Goal: Information Seeking & Learning: Learn about a topic

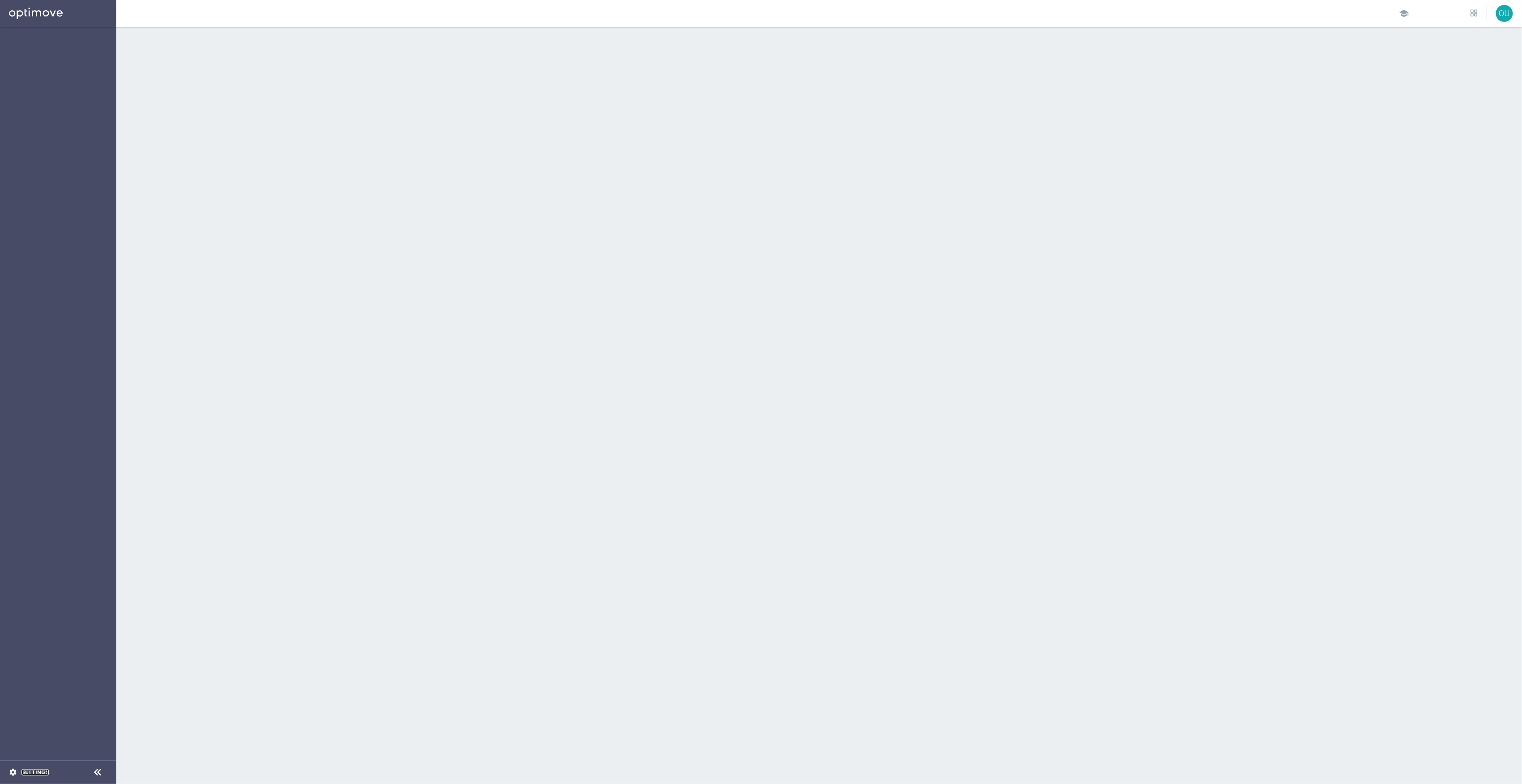
click at [28, 770] on link "Settings" at bounding box center [35, 772] width 27 height 5
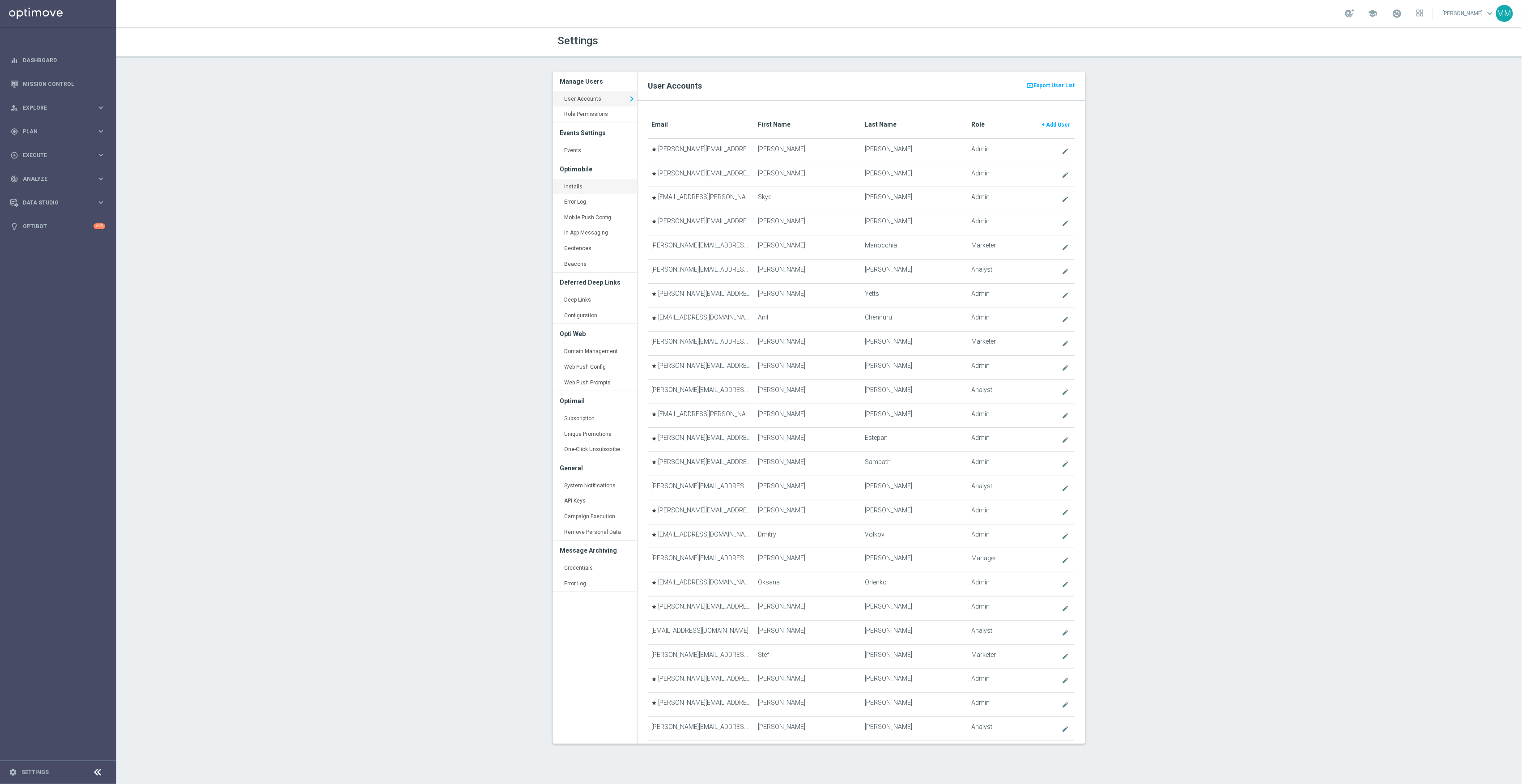
click at [597, 186] on link "Installs keyboard_arrow_right" at bounding box center [595, 187] width 84 height 16
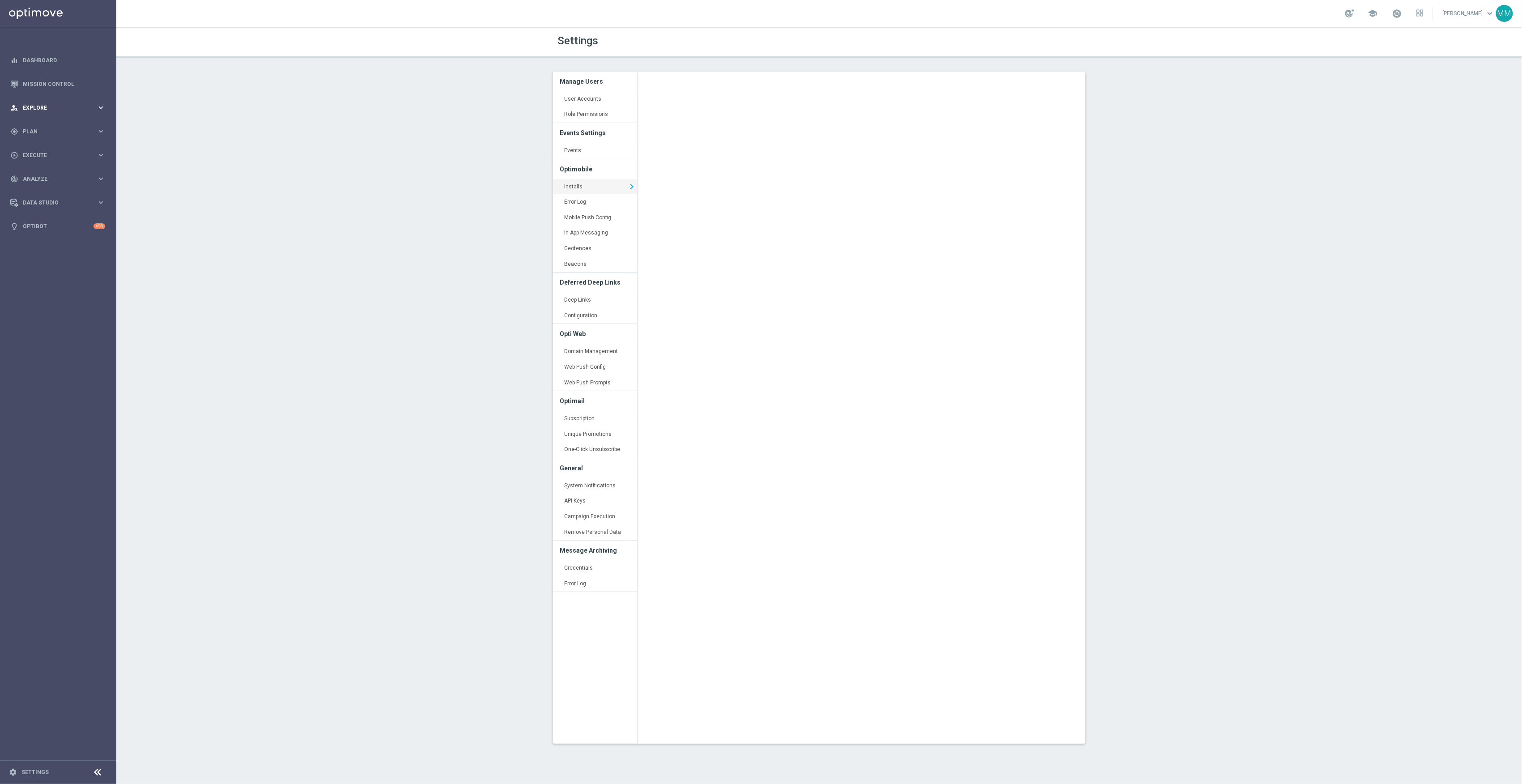
click at [85, 113] on div "person_search Explore keyboard_arrow_right" at bounding box center [57, 107] width 115 height 23
click at [54, 233] on div "gps_fixed Plan keyboard_arrow_right" at bounding box center [57, 239] width 115 height 23
click at [50, 180] on button "Templates keyboard_arrow_right" at bounding box center [64, 176] width 83 height 7
click at [62, 219] on link "OptiMobile Push" at bounding box center [61, 217] width 65 height 7
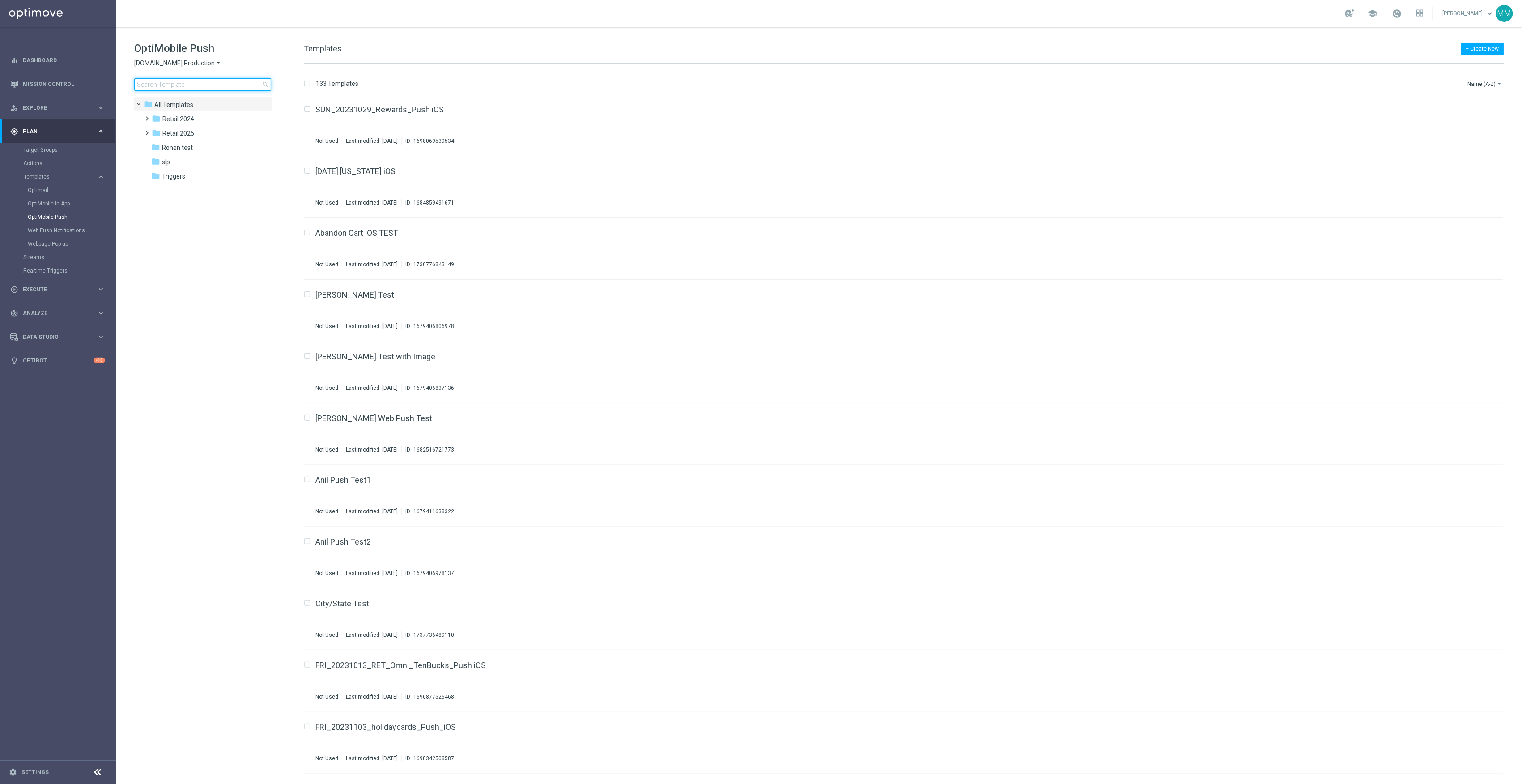
click at [198, 81] on input at bounding box center [202, 84] width 137 height 12
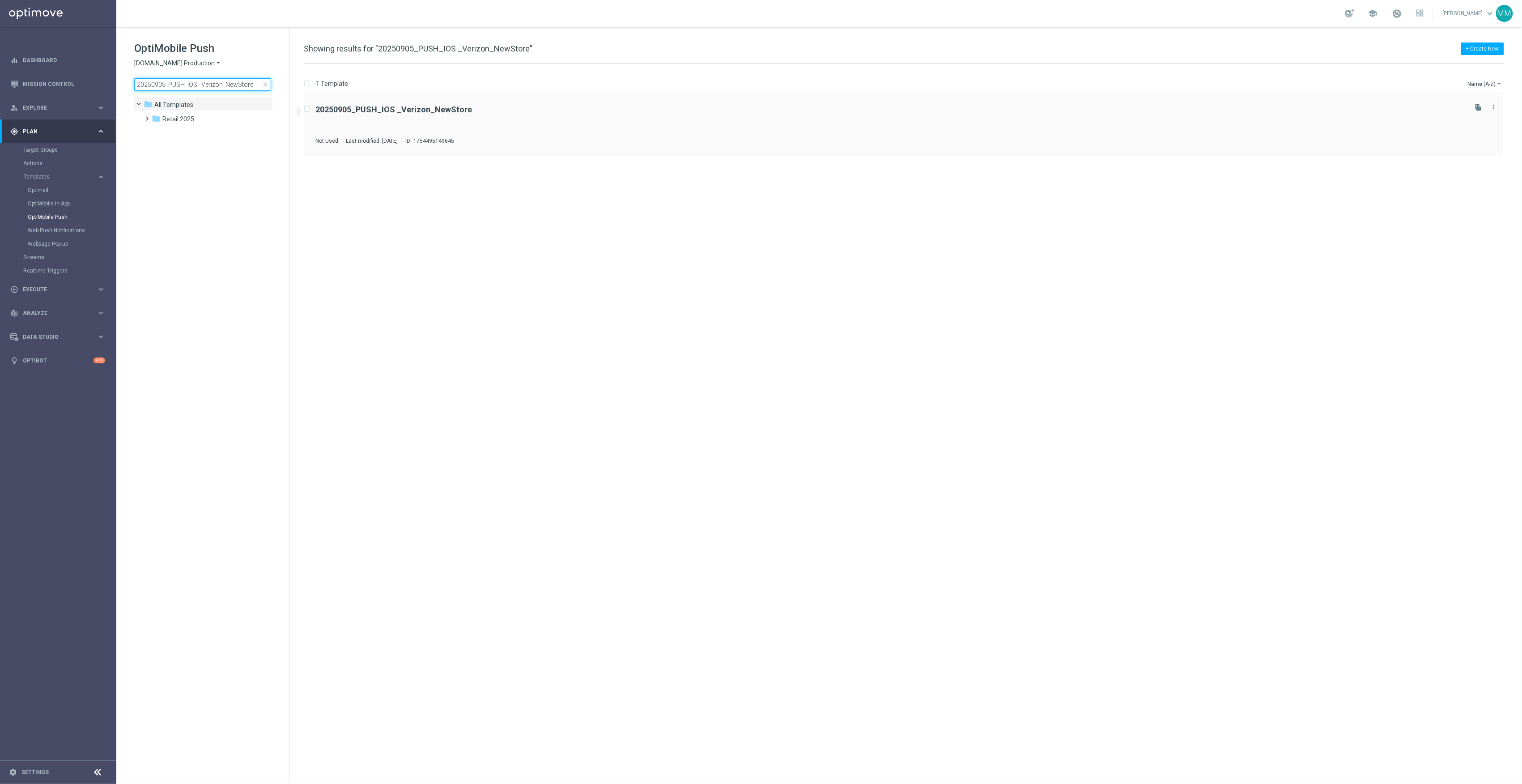
type input "20250905_PUSH_IOS _Verizon_NewStore"
click at [213, 87] on input "20250905_PUSH_IOS _Verizon_NewStore" at bounding box center [202, 84] width 137 height 12
type input "20250903_PUSH_IOS _OfficeSupplies_BTS"
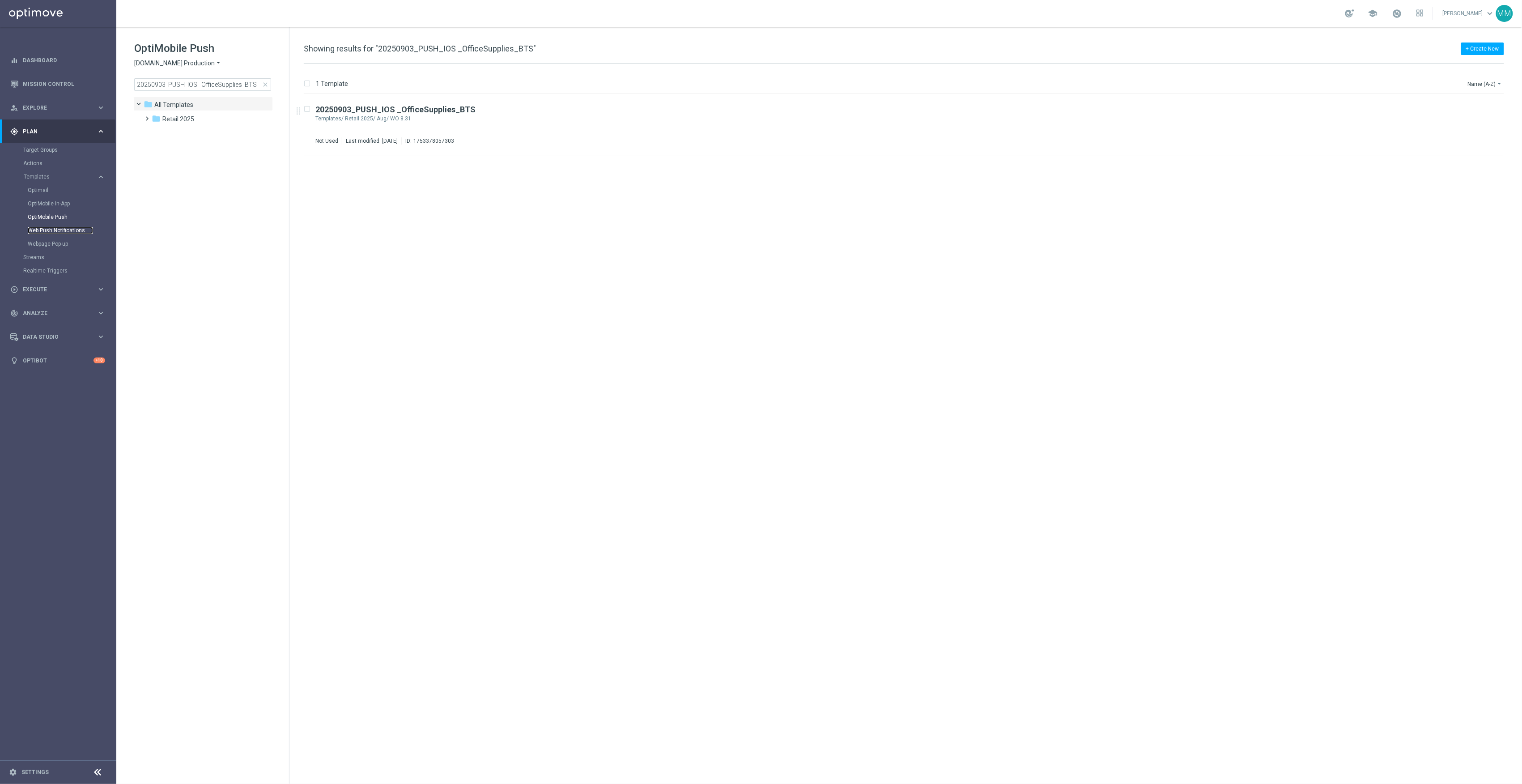
click at [71, 227] on link "Web Push Notifications" at bounding box center [61, 230] width 65 height 7
click at [255, 83] on input "20250903_PUSH_IOS _OfficeSupplies_BTS" at bounding box center [202, 84] width 137 height 12
click at [265, 81] on span "close" at bounding box center [265, 84] width 7 height 7
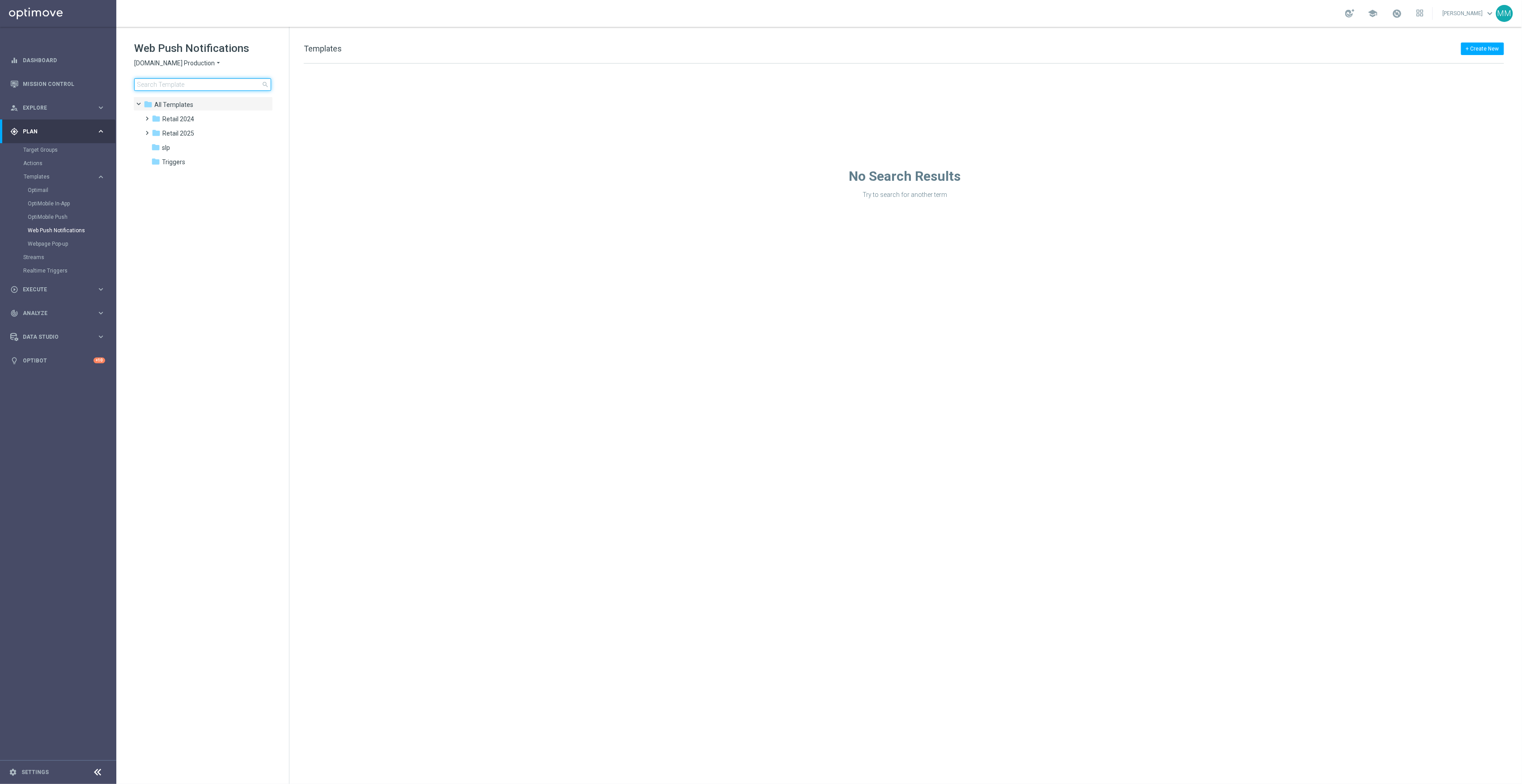
click at [253, 85] on input at bounding box center [202, 84] width 137 height 12
drag, startPoint x: 260, startPoint y: 83, endPoint x: 52, endPoint y: 83, distance: 208.0
click at [52, 83] on main "equalizer Dashboard Mission Control" at bounding box center [761, 392] width 1522 height 784
type input "20250905"
click at [77, 227] on link "Web Push Notifications" at bounding box center [61, 230] width 65 height 7
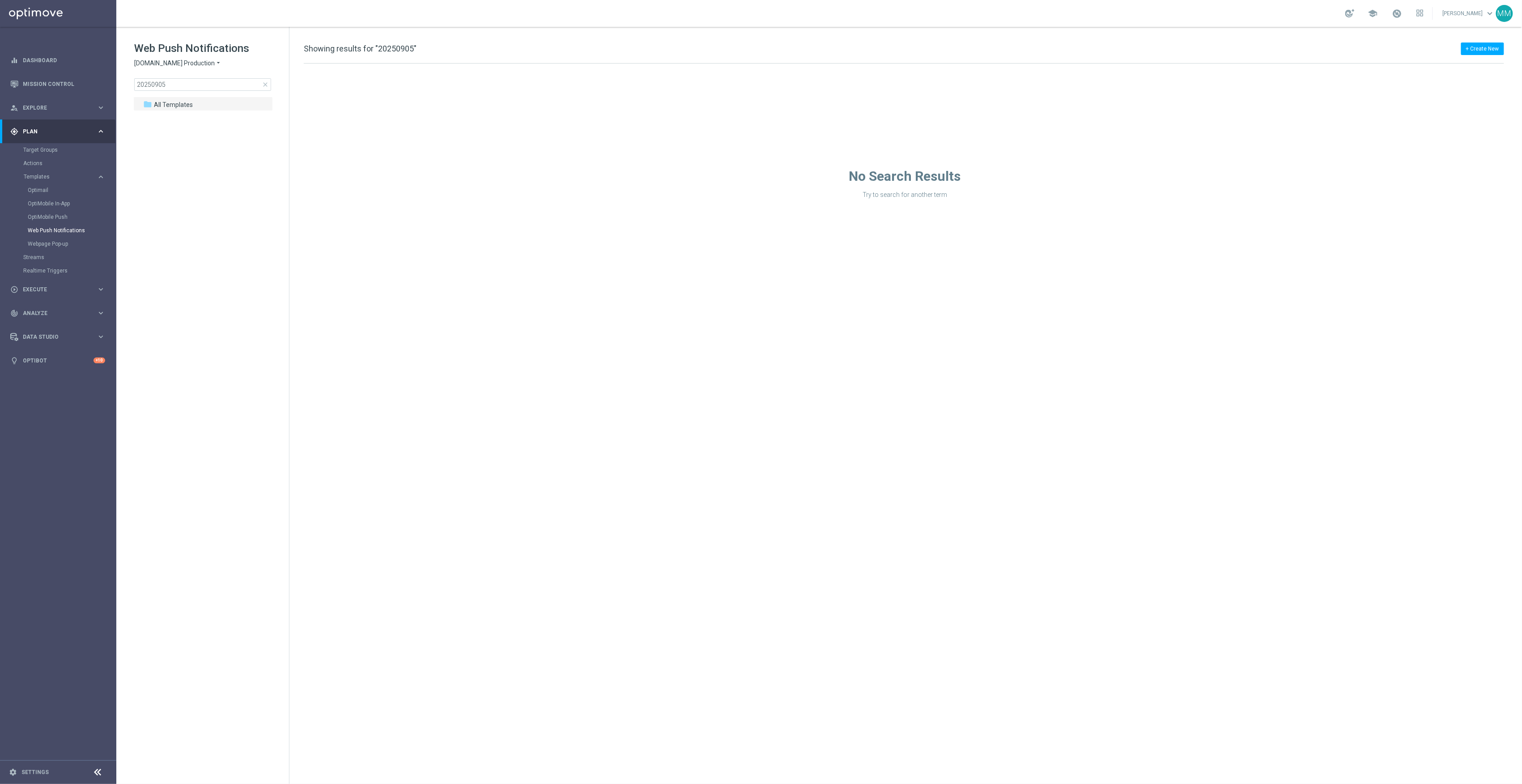
click at [264, 83] on span "close" at bounding box center [265, 84] width 7 height 7
click at [210, 134] on div "folder Retail 2025" at bounding box center [203, 133] width 103 height 10
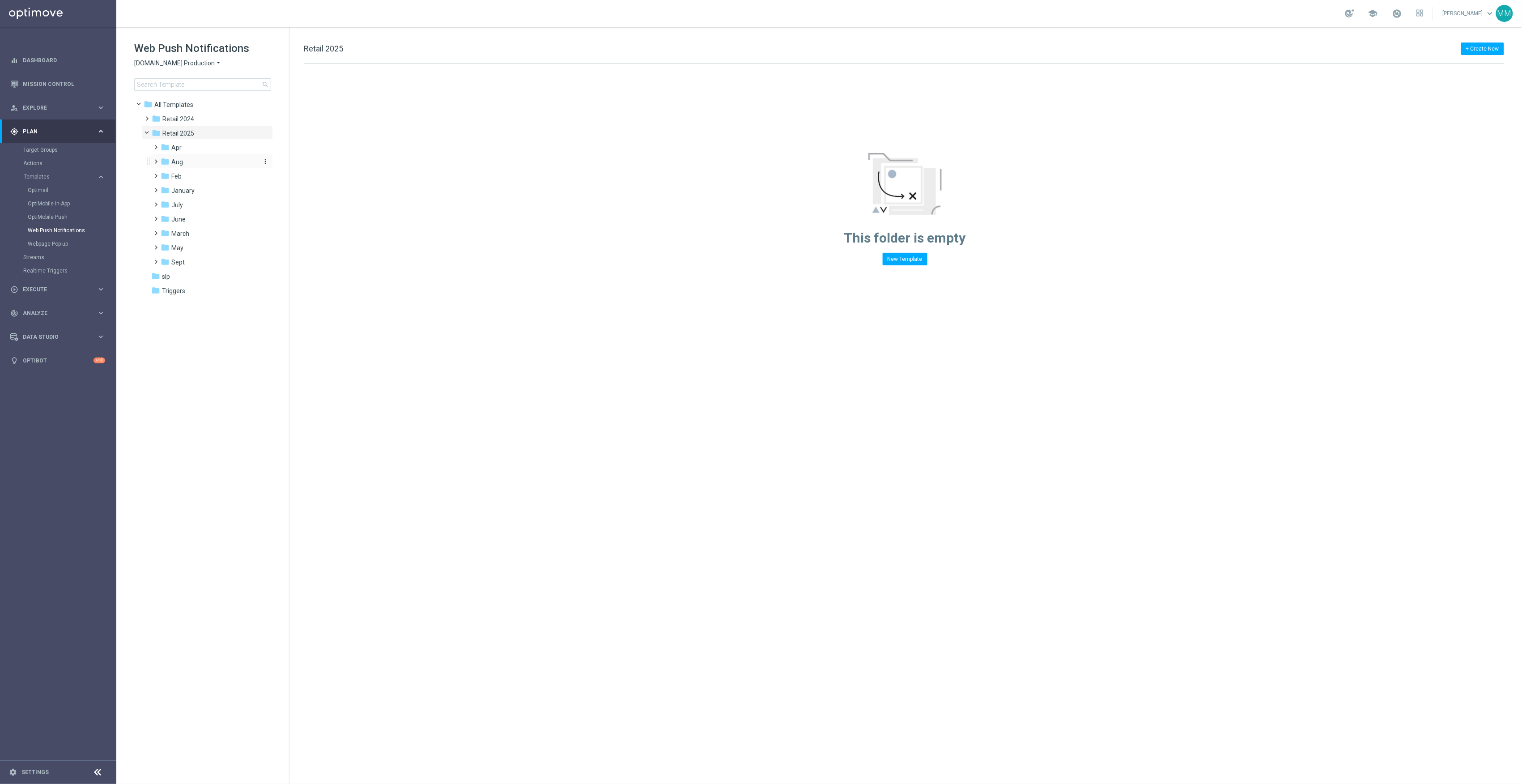
click at [196, 160] on div "folder Aug" at bounding box center [208, 162] width 95 height 10
click at [193, 338] on div "folder Sept" at bounding box center [208, 334] width 95 height 10
click at [210, 389] on div "folder WO 9.7" at bounding box center [213, 391] width 88 height 10
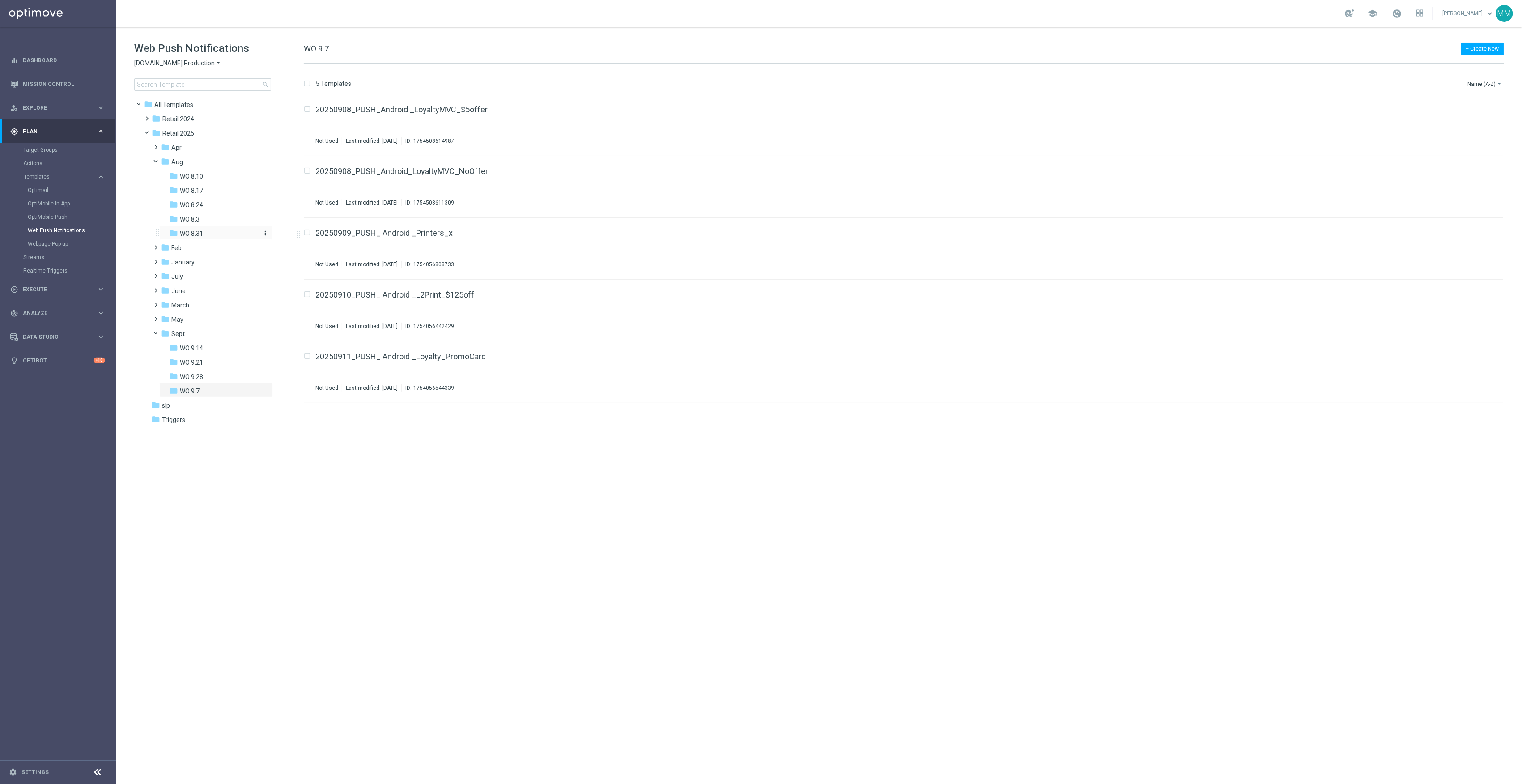
click at [227, 234] on div "folder WO 8.31" at bounding box center [213, 234] width 88 height 10
click at [33, 767] on footer "settings Settings" at bounding box center [58, 772] width 116 height 23
click at [44, 772] on link "Settings" at bounding box center [35, 772] width 27 height 5
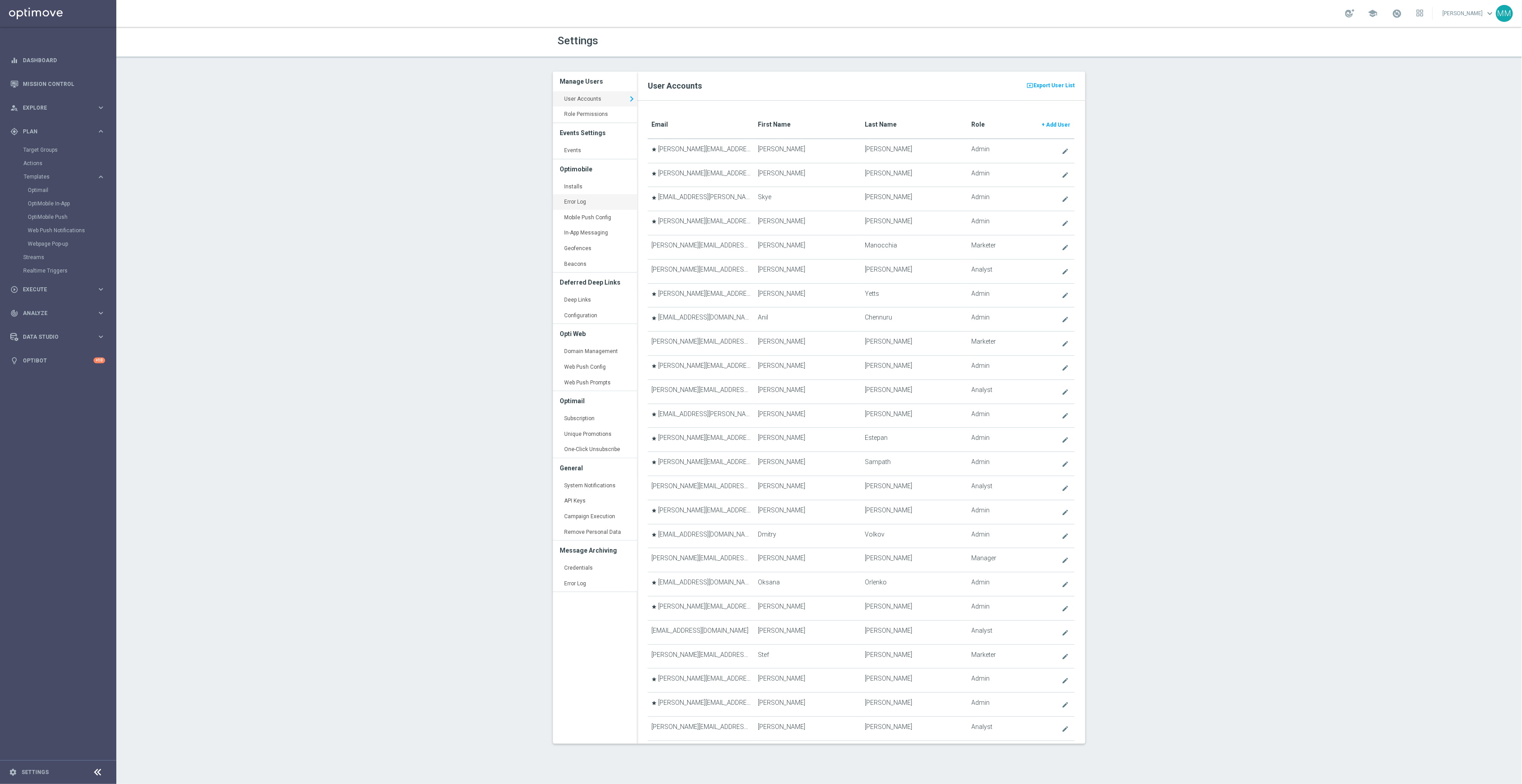
click at [594, 196] on link "Error Log keyboard_arrow_right" at bounding box center [595, 202] width 84 height 16
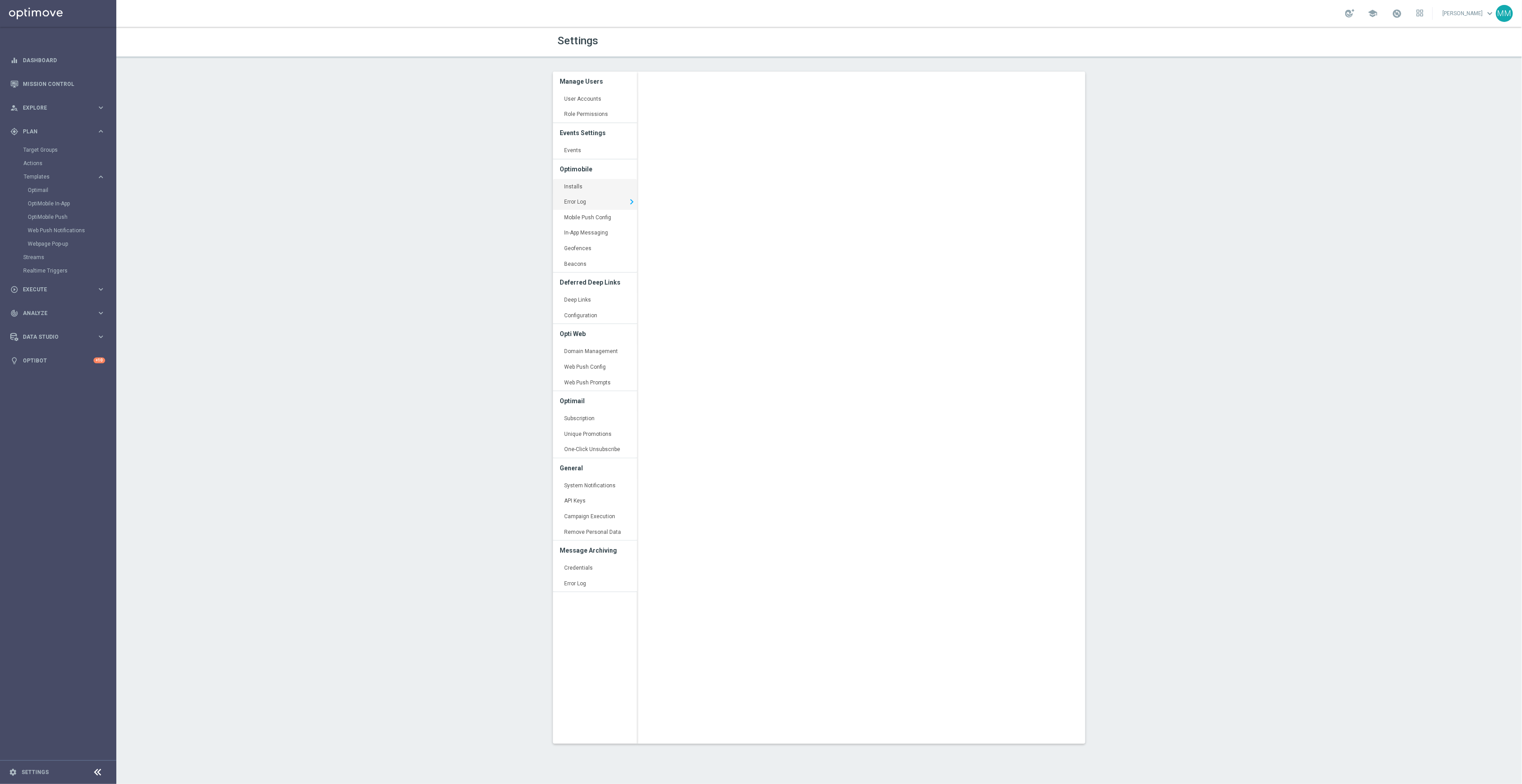
click at [590, 189] on link "Installs keyboard_arrow_right" at bounding box center [595, 187] width 84 height 16
click at [59, 90] on link "Mission Control" at bounding box center [64, 84] width 83 height 23
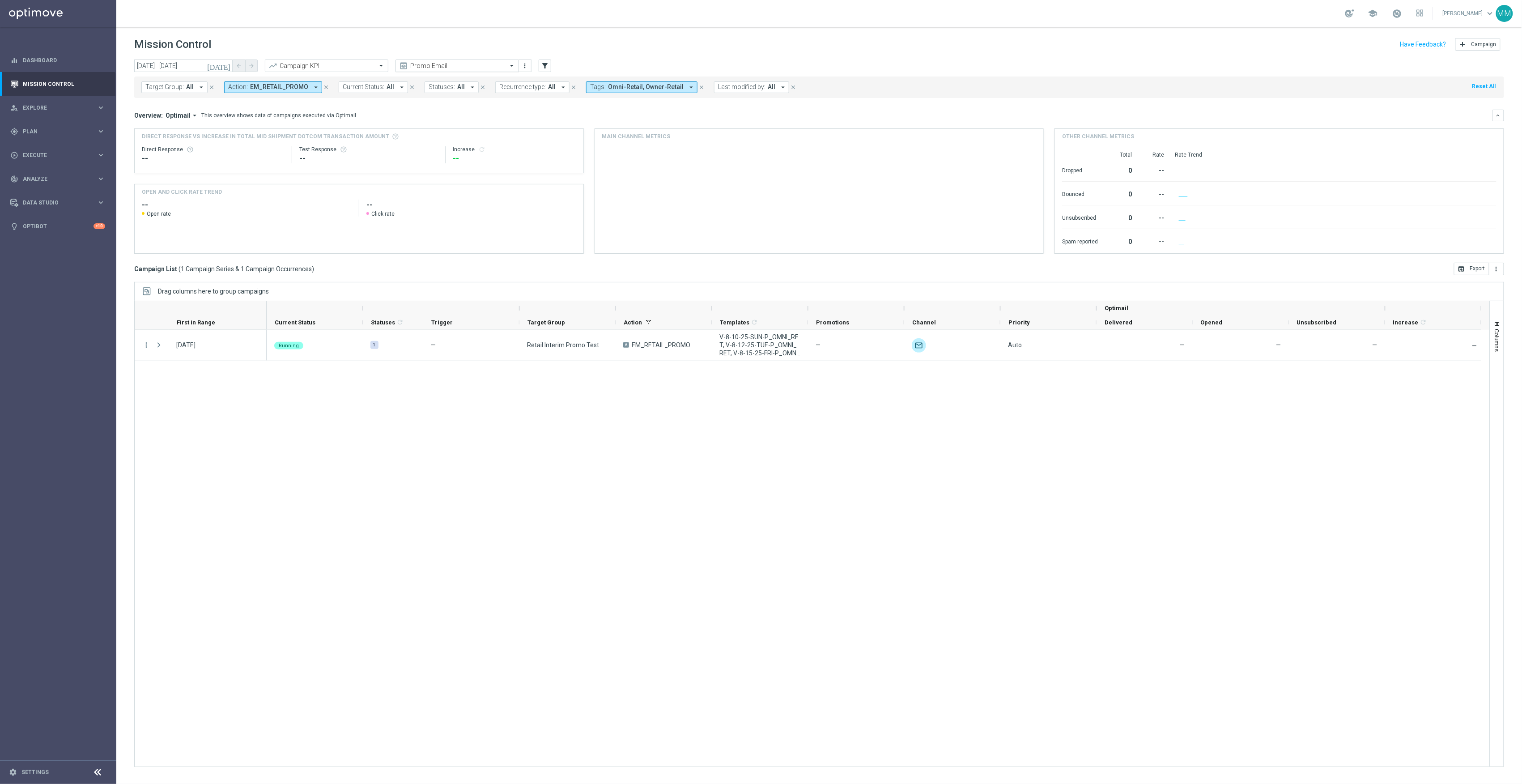
click at [428, 62] on input "text" at bounding box center [448, 66] width 96 height 8
click at [462, 152] on div "Mary Push View" at bounding box center [457, 152] width 114 height 15
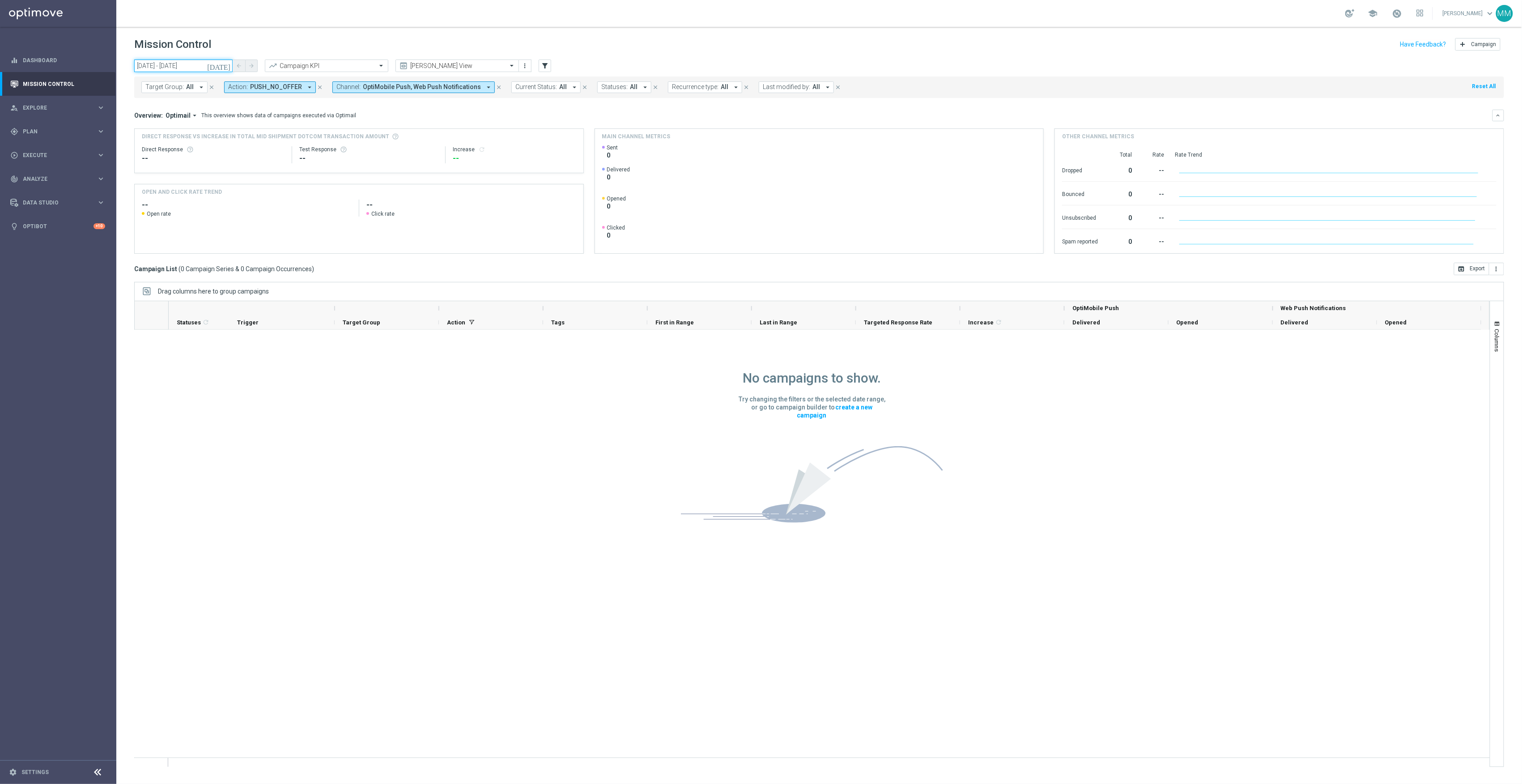
click at [170, 62] on input "15 Aug 2025 - 15 Aug 2025" at bounding box center [183, 65] width 98 height 12
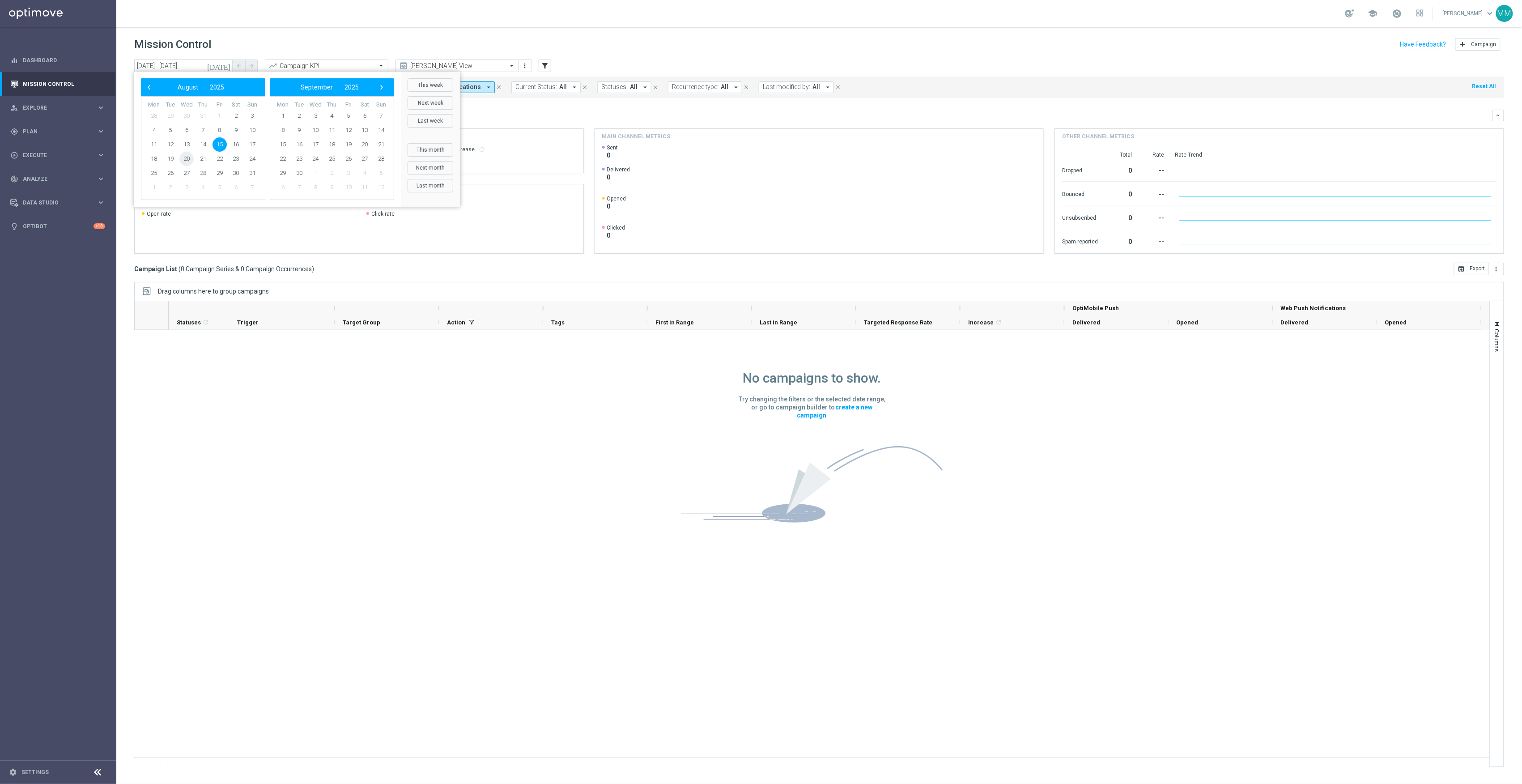
click at [183, 156] on span "20" at bounding box center [187, 159] width 14 height 14
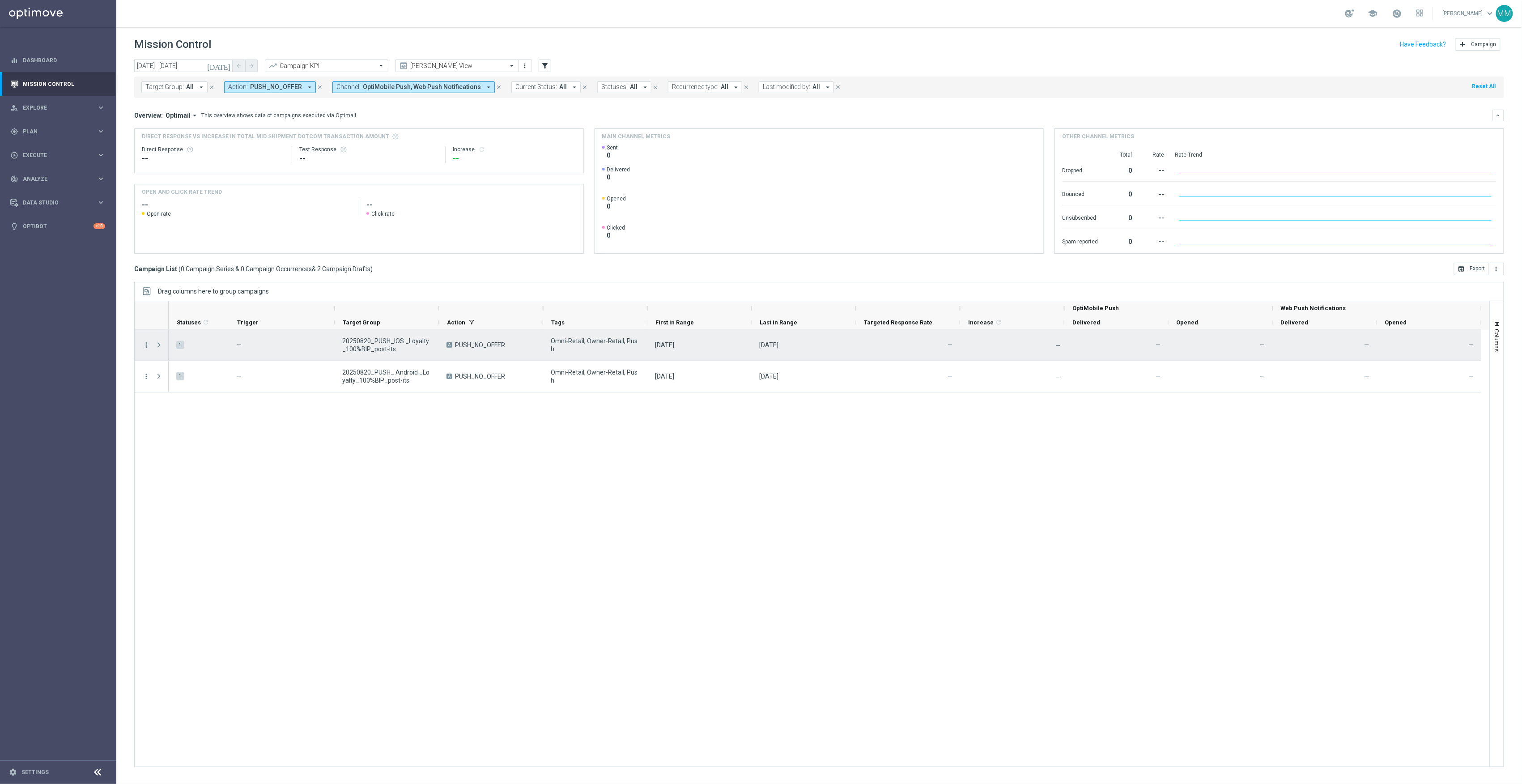
click at [143, 345] on icon "more_vert" at bounding box center [146, 345] width 8 height 8
click at [161, 380] on div "edit" at bounding box center [157, 381] width 14 height 7
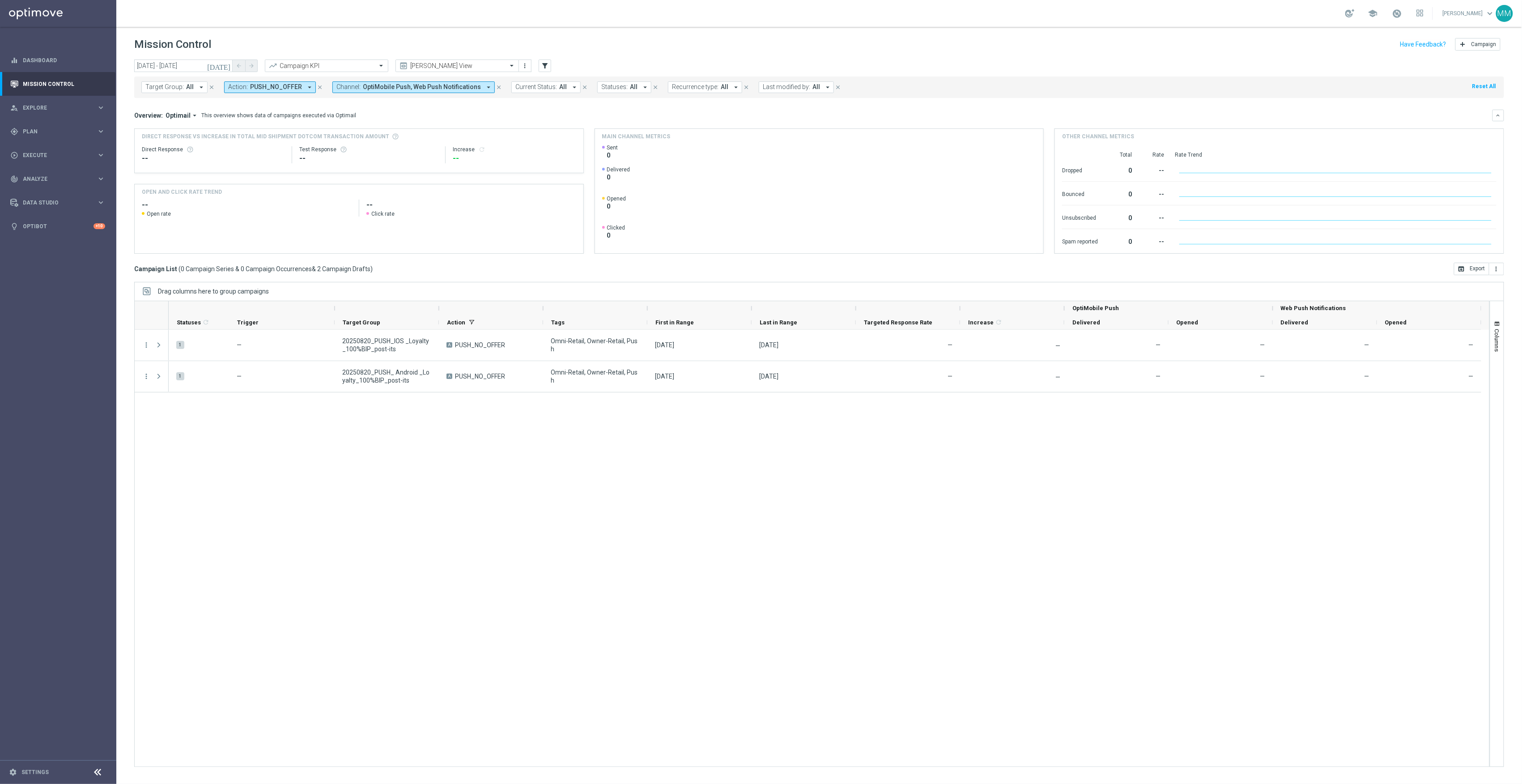
click at [224, 64] on icon "[DATE]" at bounding box center [219, 66] width 24 height 8
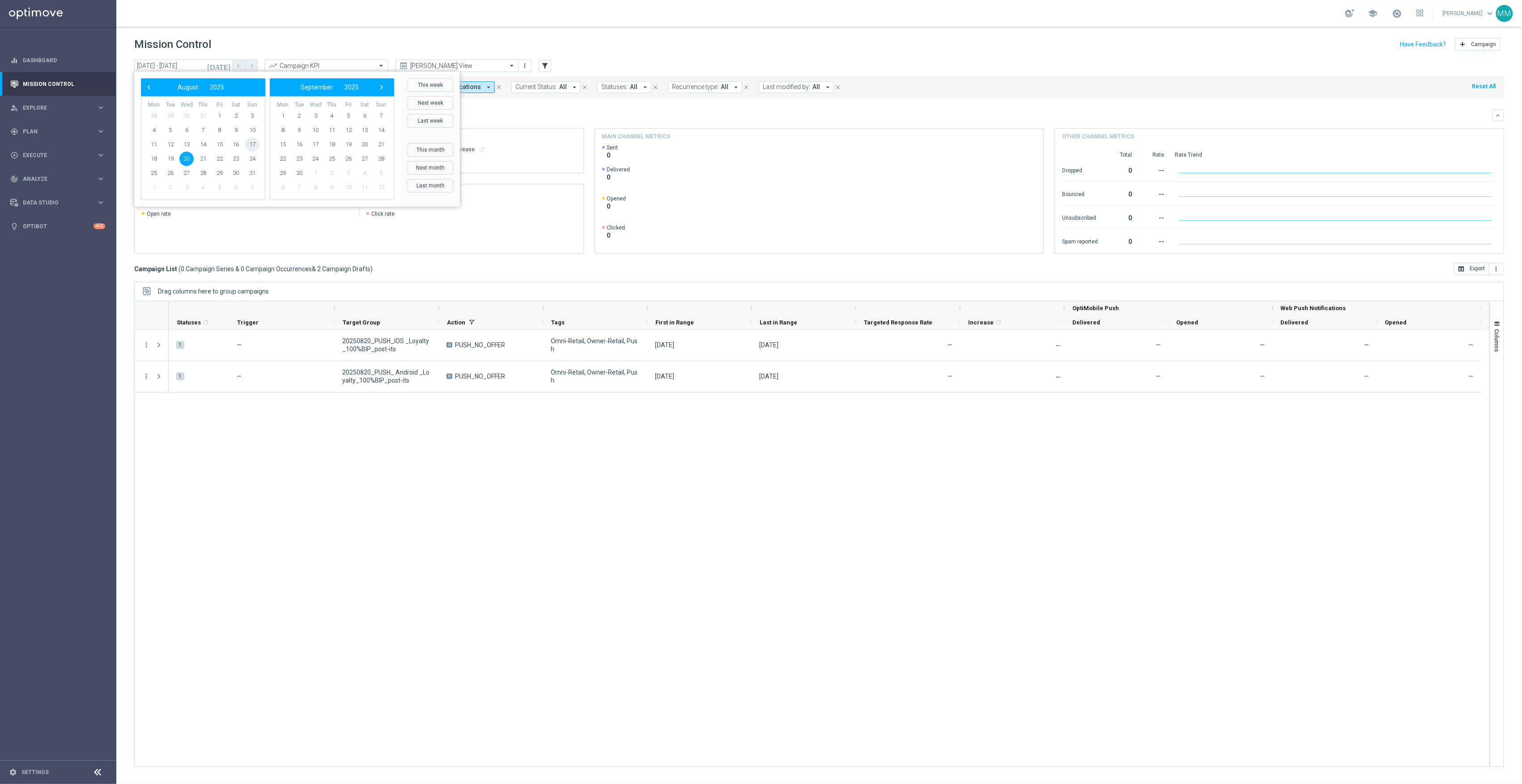
click at [255, 145] on span "17" at bounding box center [252, 144] width 14 height 14
click at [344, 117] on span "5" at bounding box center [349, 116] width 14 height 14
type input "17 Aug 2025 - 05 Sep 2025"
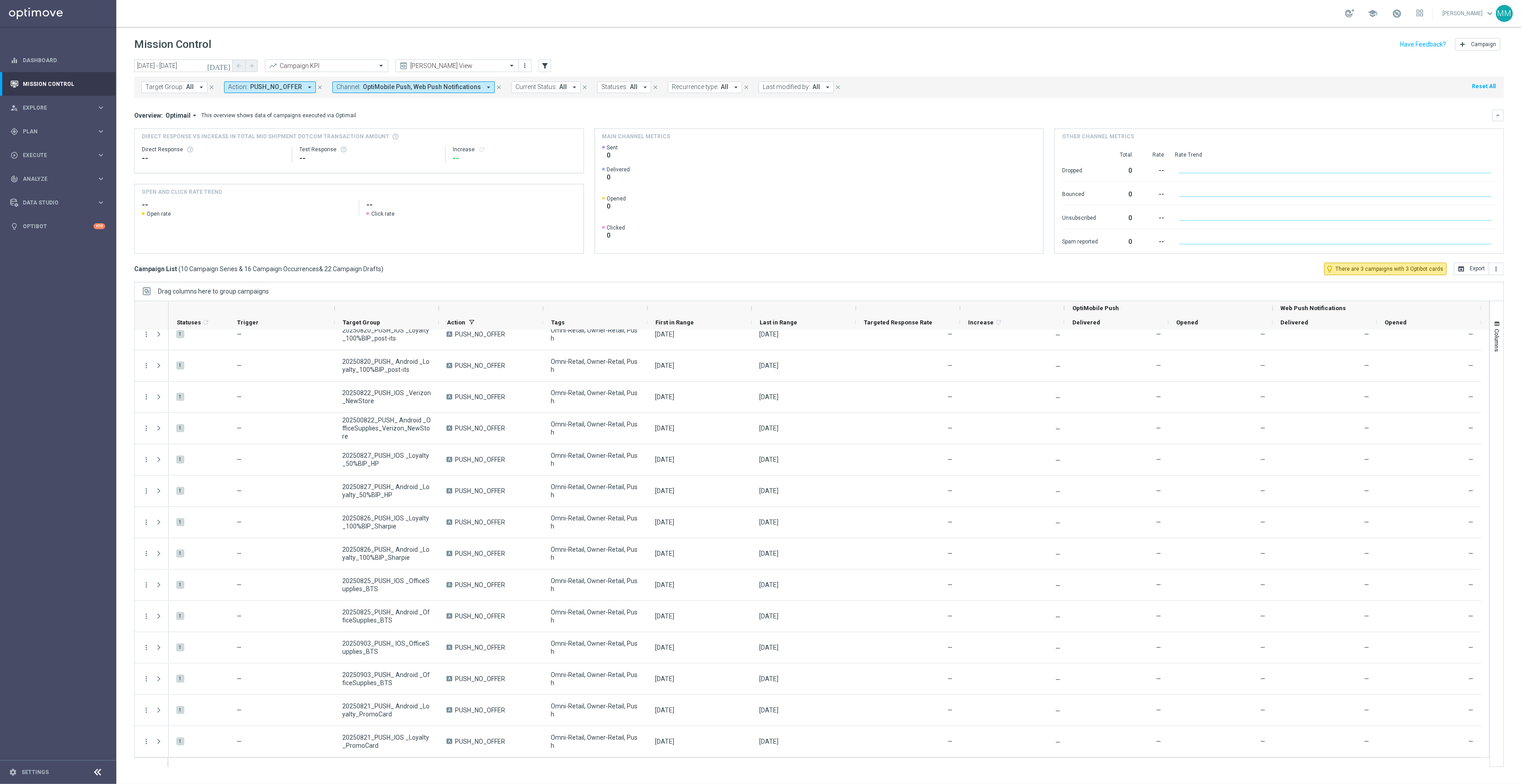
scroll to position [277, 0]
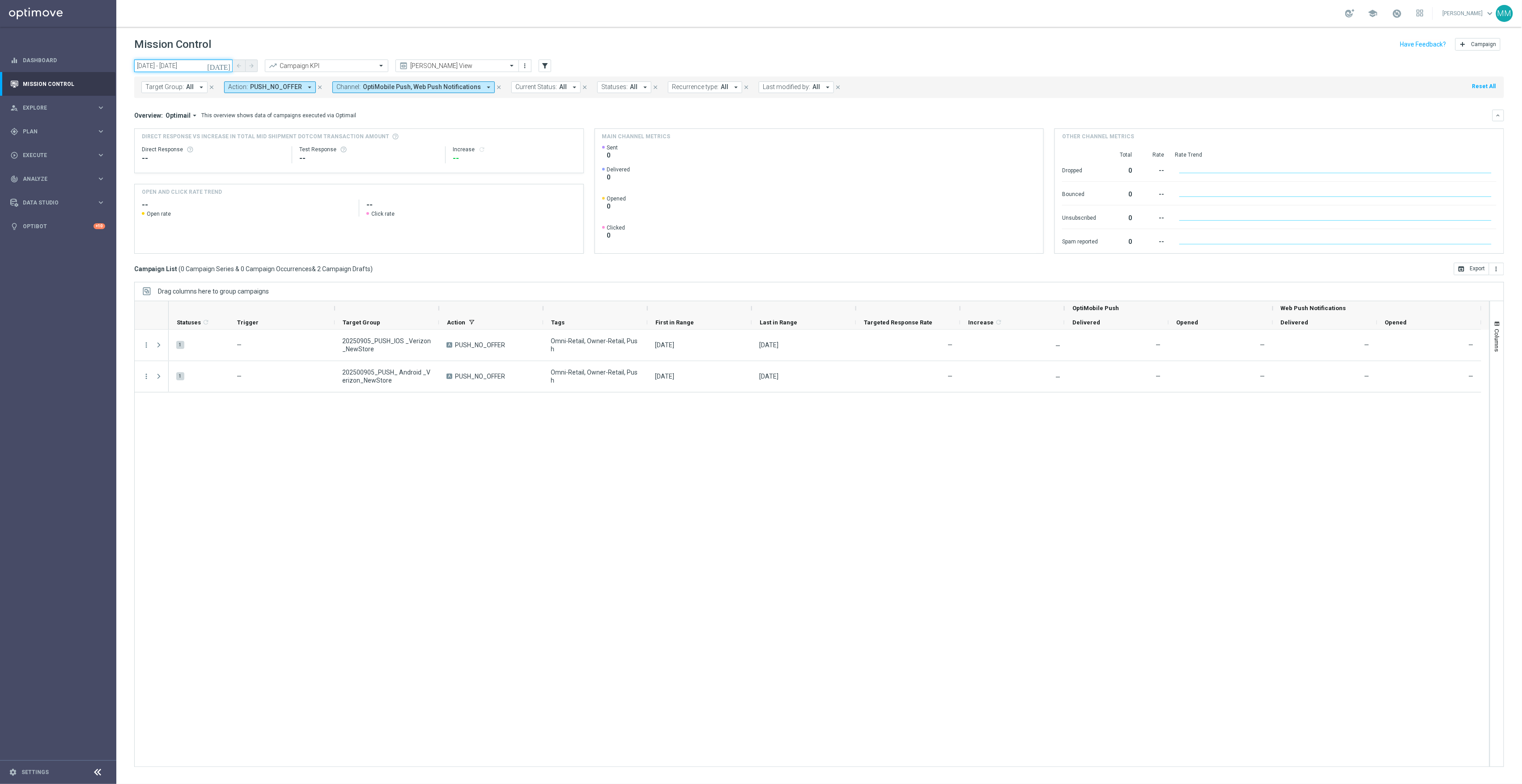
click at [194, 62] on input "05 Sep 2025 - 05 Sep 2025" at bounding box center [183, 65] width 98 height 12
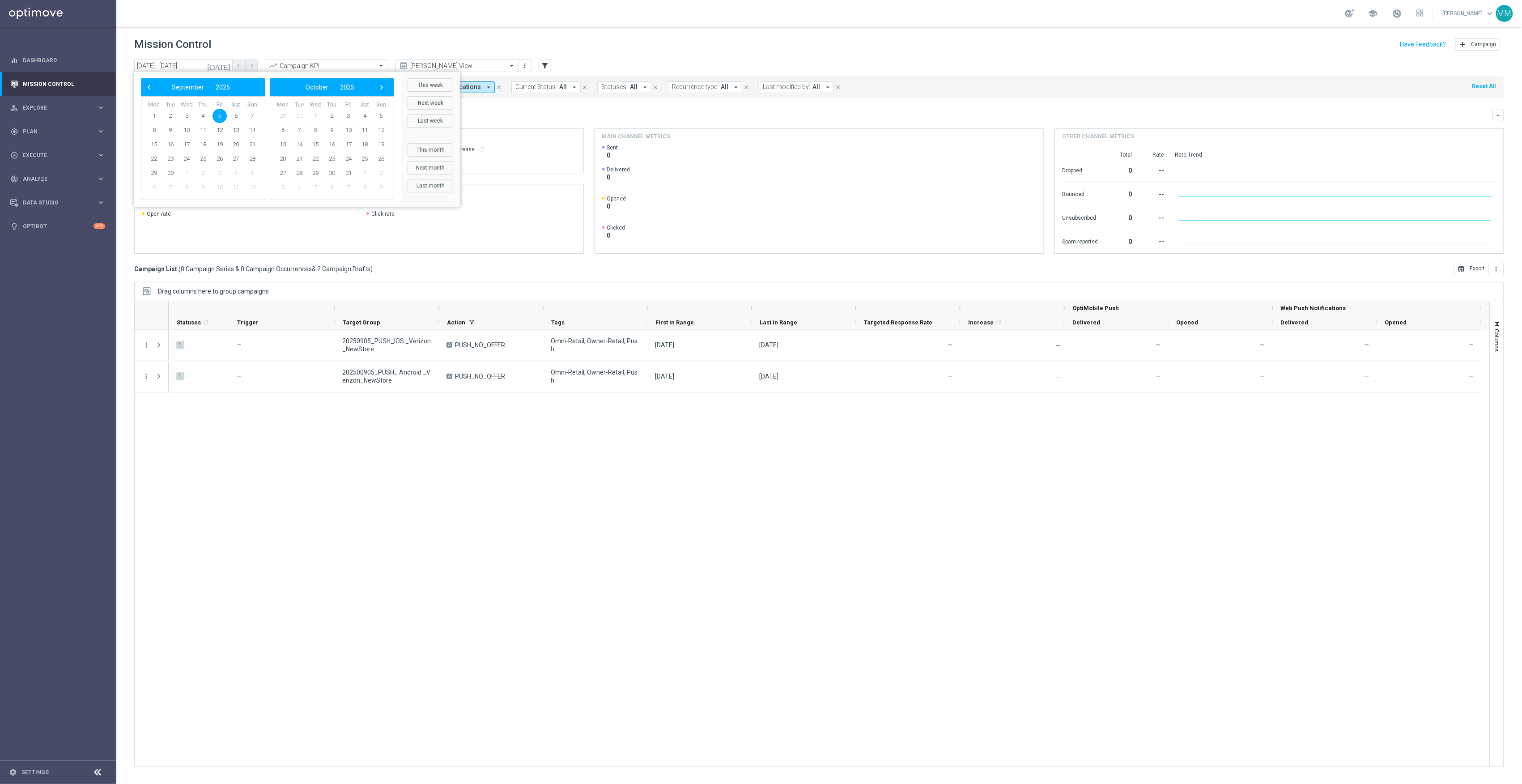
click at [346, 505] on div "1 — 20250905_PUSH_IOS _Verizon_NewStore A PUSH_NO_OFFER Omni-Retail, Owner-Reta…" at bounding box center [829, 548] width 1321 height 437
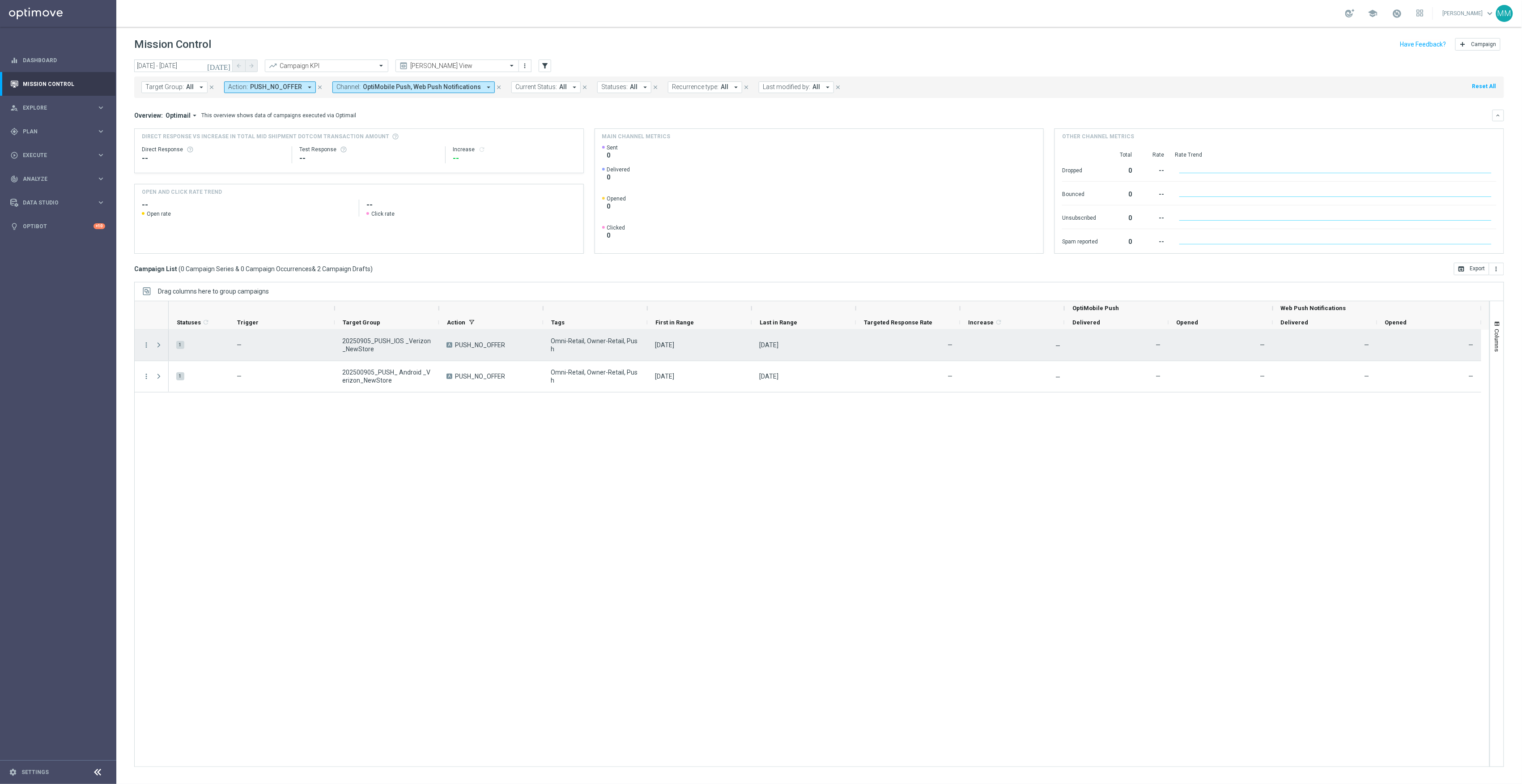
click at [151, 347] on div at bounding box center [160, 345] width 18 height 31
click at [147, 346] on icon "more_vert" at bounding box center [146, 345] width 8 height 8
click at [182, 349] on span "Campaign Details" at bounding box center [186, 351] width 45 height 7
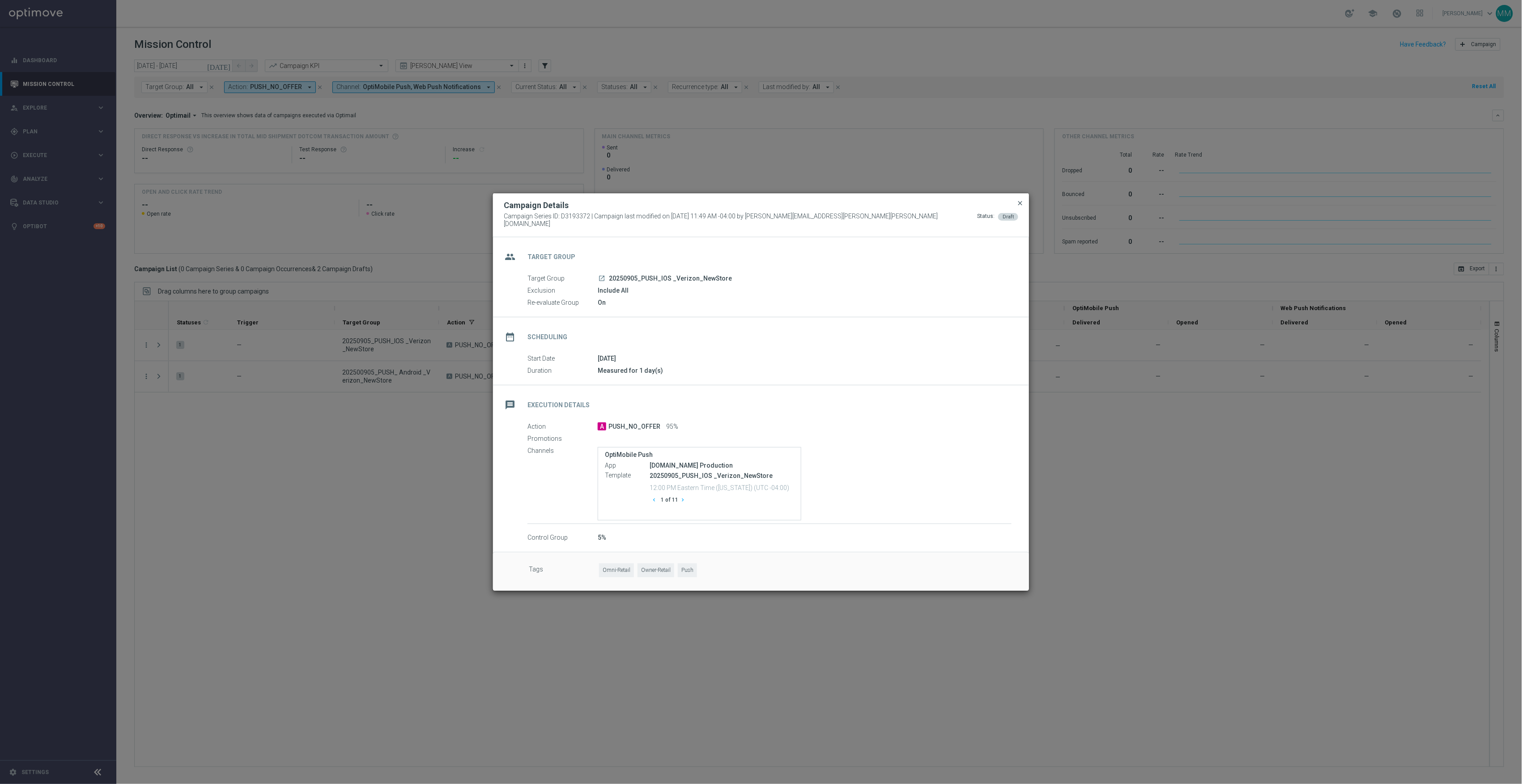
click at [1021, 205] on span "close" at bounding box center [1020, 203] width 7 height 7
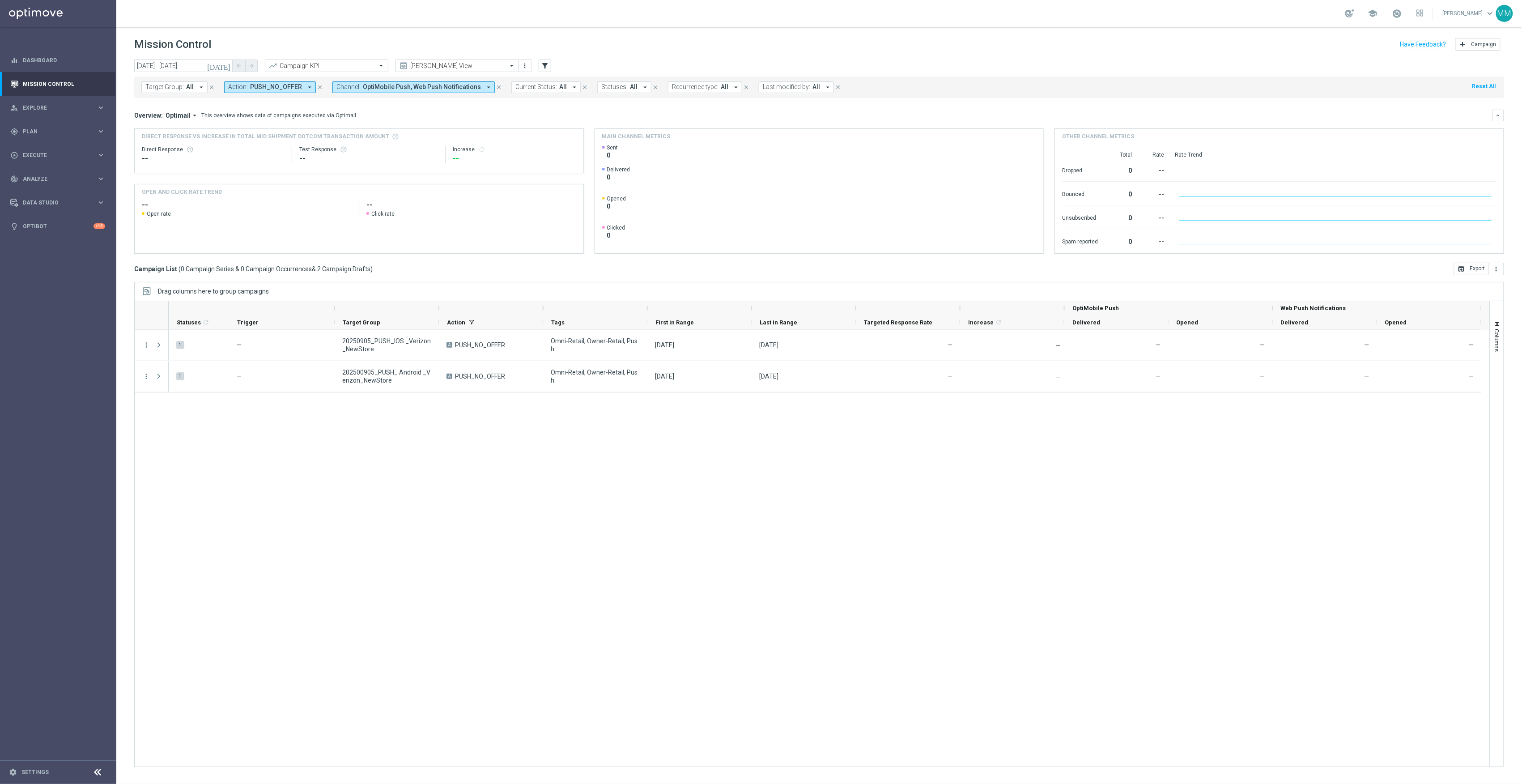
click at [201, 58] on header "Mission Control add Campaign" at bounding box center [819, 43] width 1406 height 33
click at [201, 65] on input "05 Sep 2025 - 05 Sep 2025" at bounding box center [183, 65] width 98 height 12
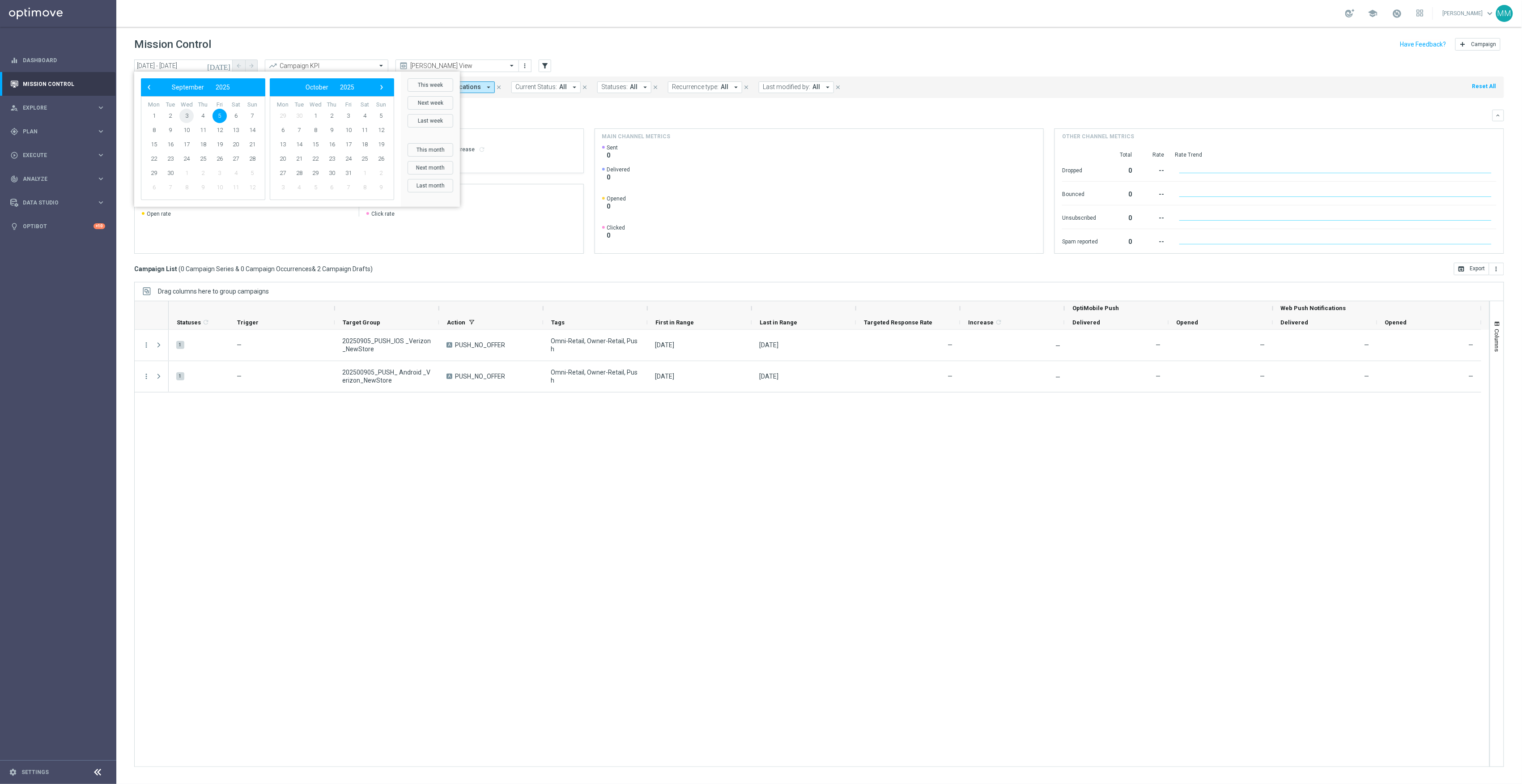
click at [189, 116] on span "3" at bounding box center [187, 116] width 14 height 14
type input "03 Sep 2025 - 03 Sep 2025"
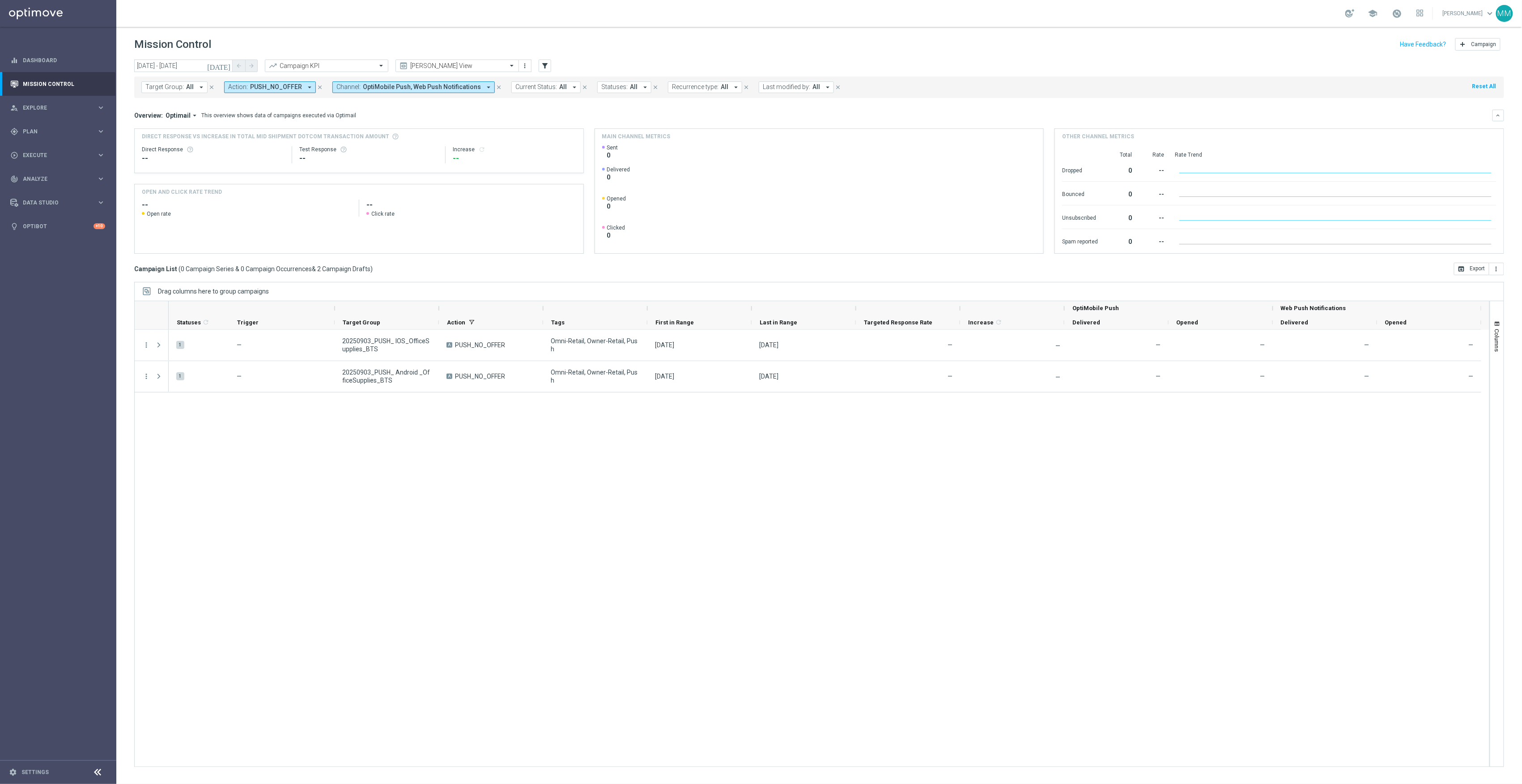
drag, startPoint x: 61, startPoint y: 140, endPoint x: 61, endPoint y: 150, distance: 10.0
click at [61, 140] on div "gps_fixed Plan keyboard_arrow_right" at bounding box center [57, 131] width 115 height 23
click at [456, 68] on input "text" at bounding box center [448, 66] width 96 height 8
click at [433, 170] on div "Promo Email" at bounding box center [457, 167] width 114 height 15
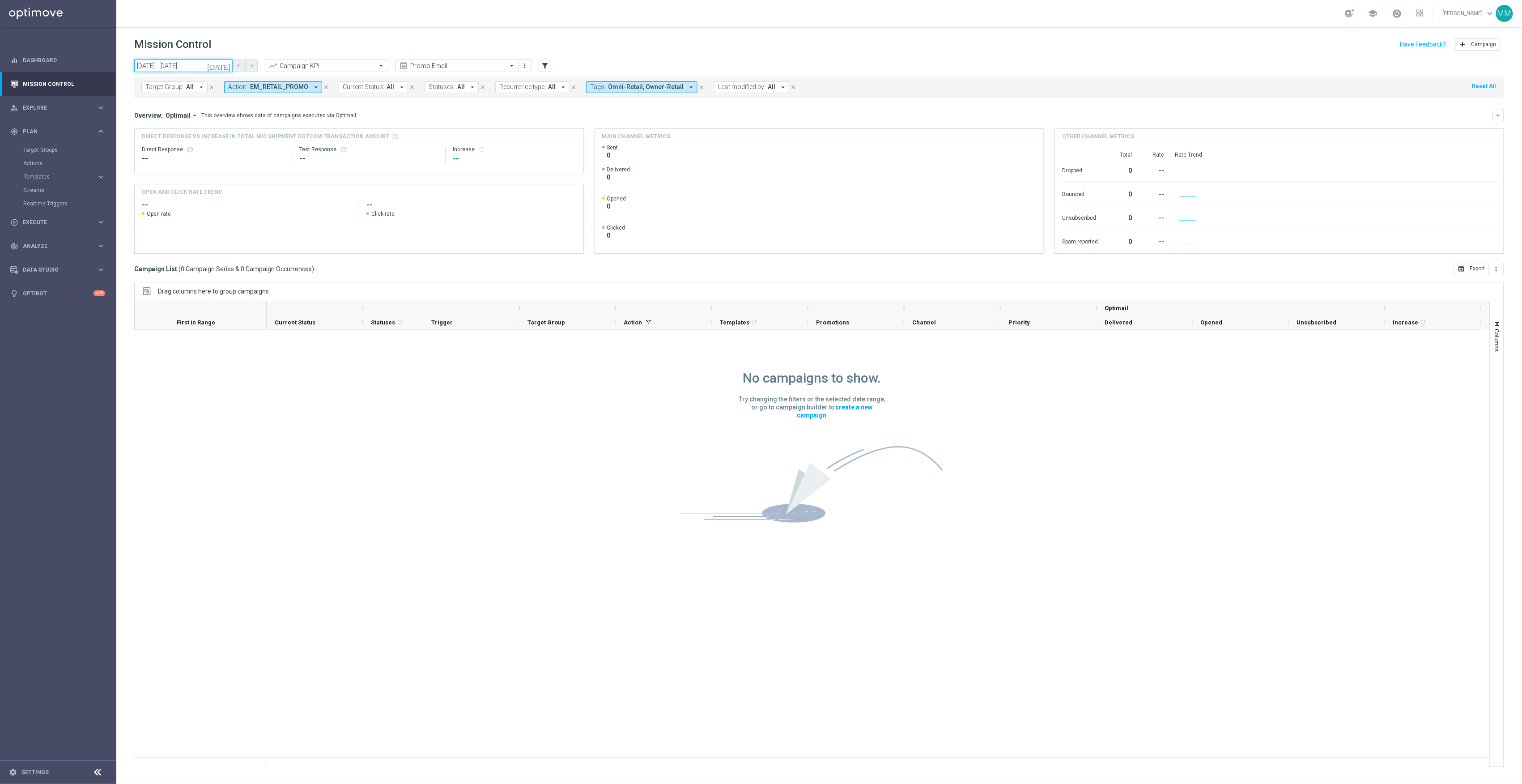
click at [197, 67] on input "[DATE] - [DATE]" at bounding box center [183, 65] width 98 height 12
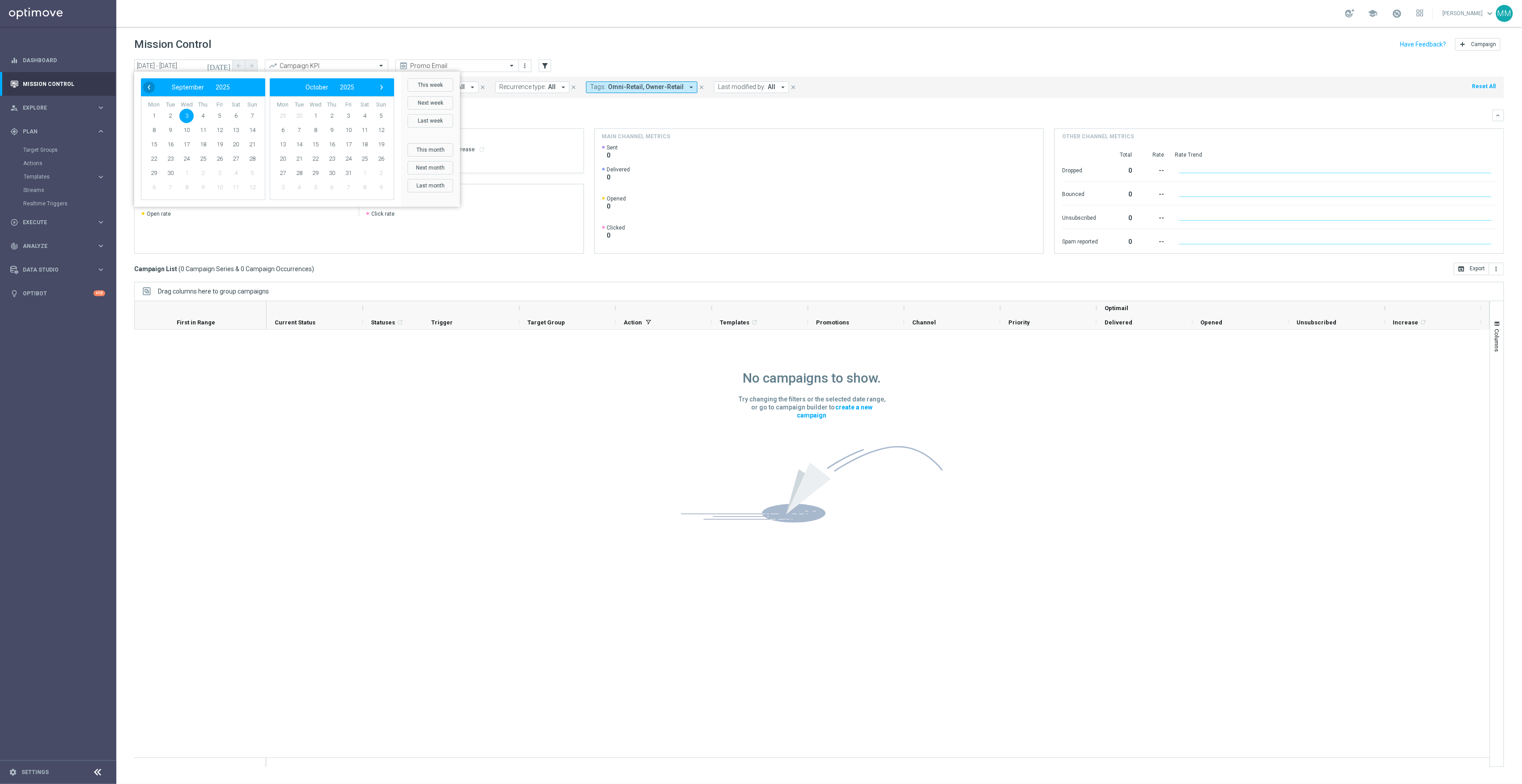
click at [152, 88] on span "‹" at bounding box center [149, 87] width 12 height 12
click at [220, 145] on span "15" at bounding box center [220, 144] width 14 height 14
type input "15 Aug 2025 - 15 Aug 2025"
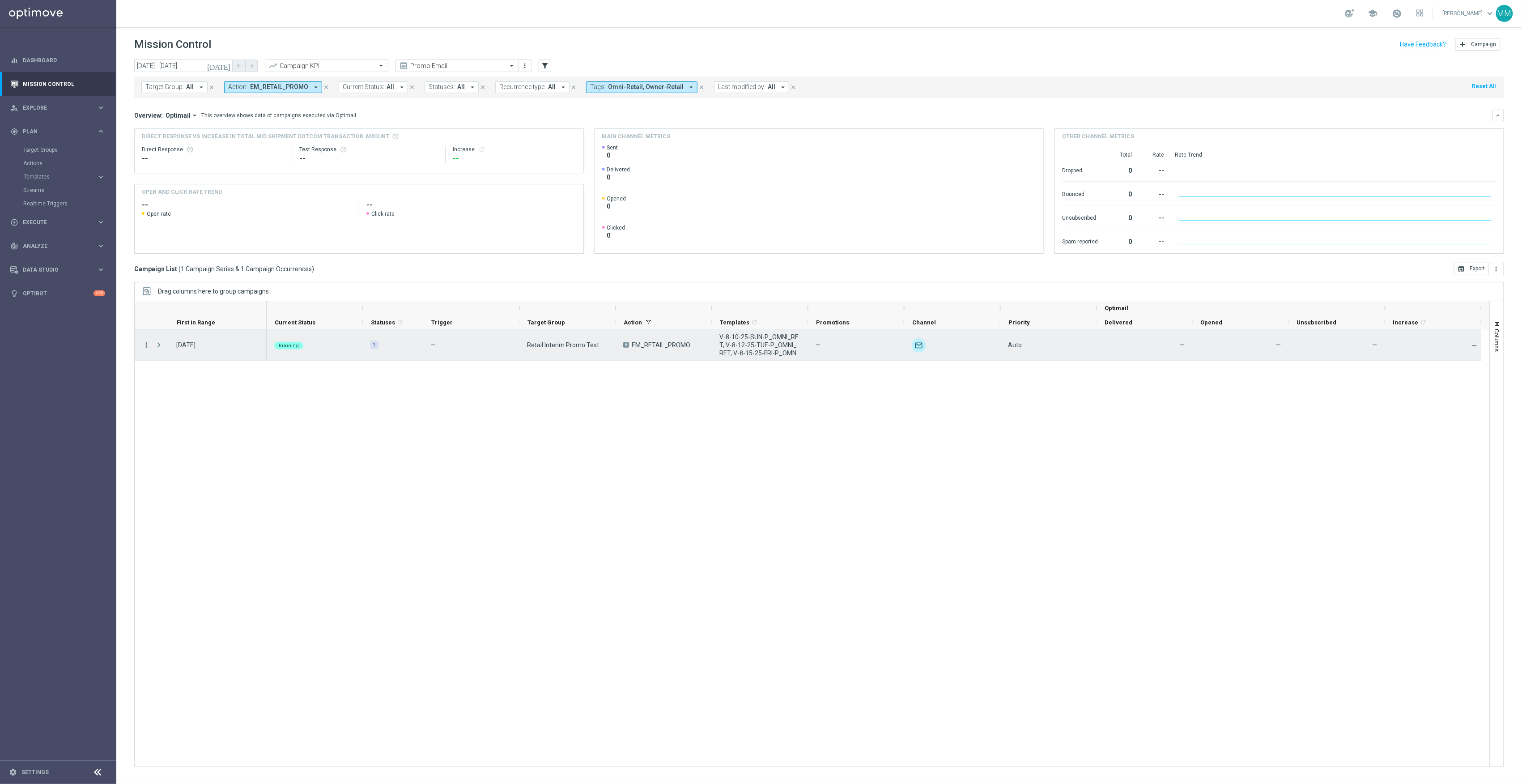
click at [144, 347] on icon "more_vert" at bounding box center [146, 345] width 8 height 8
click at [200, 349] on span "Campaign Details" at bounding box center [186, 351] width 45 height 7
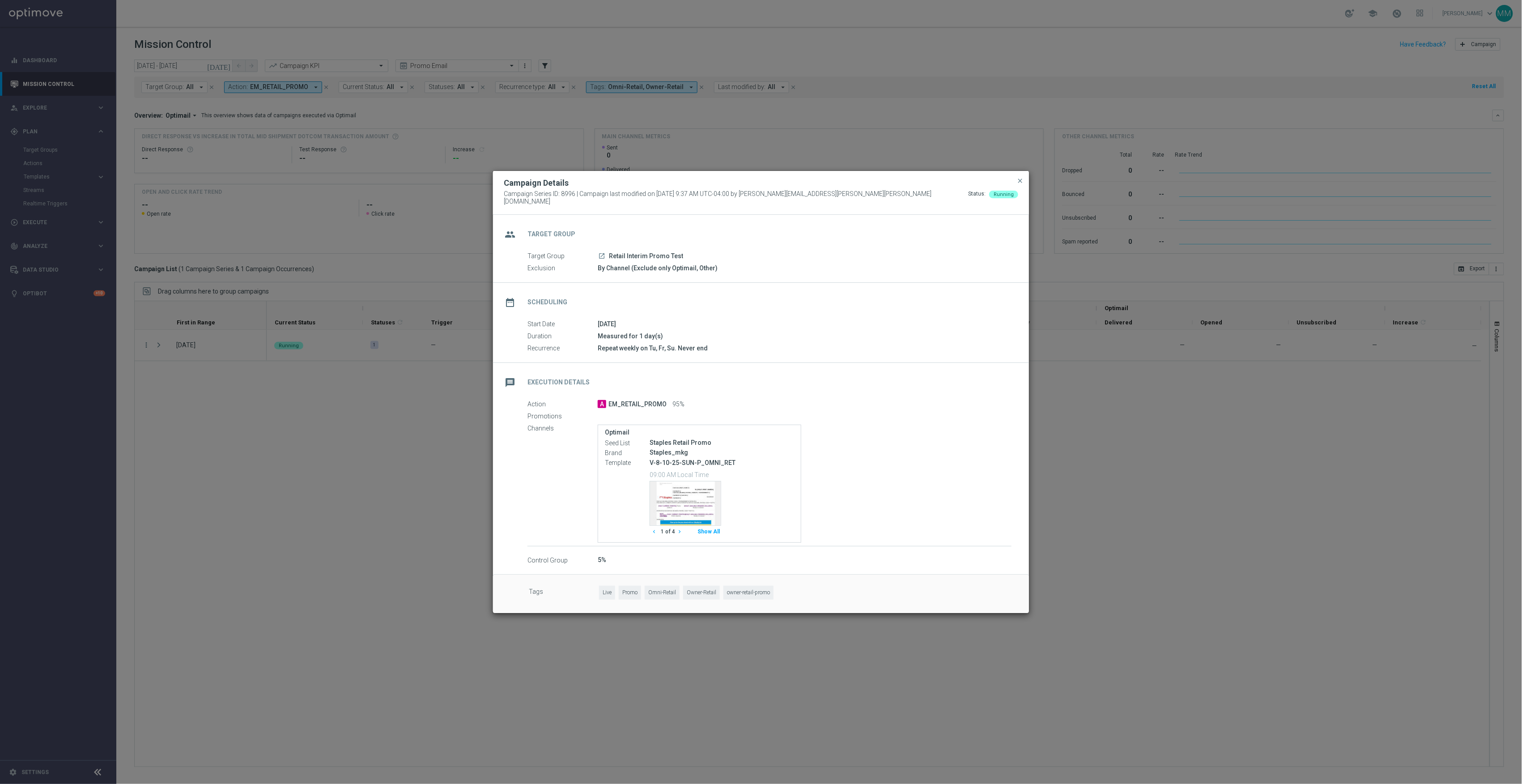
click at [706, 527] on button "Show All" at bounding box center [709, 532] width 25 height 12
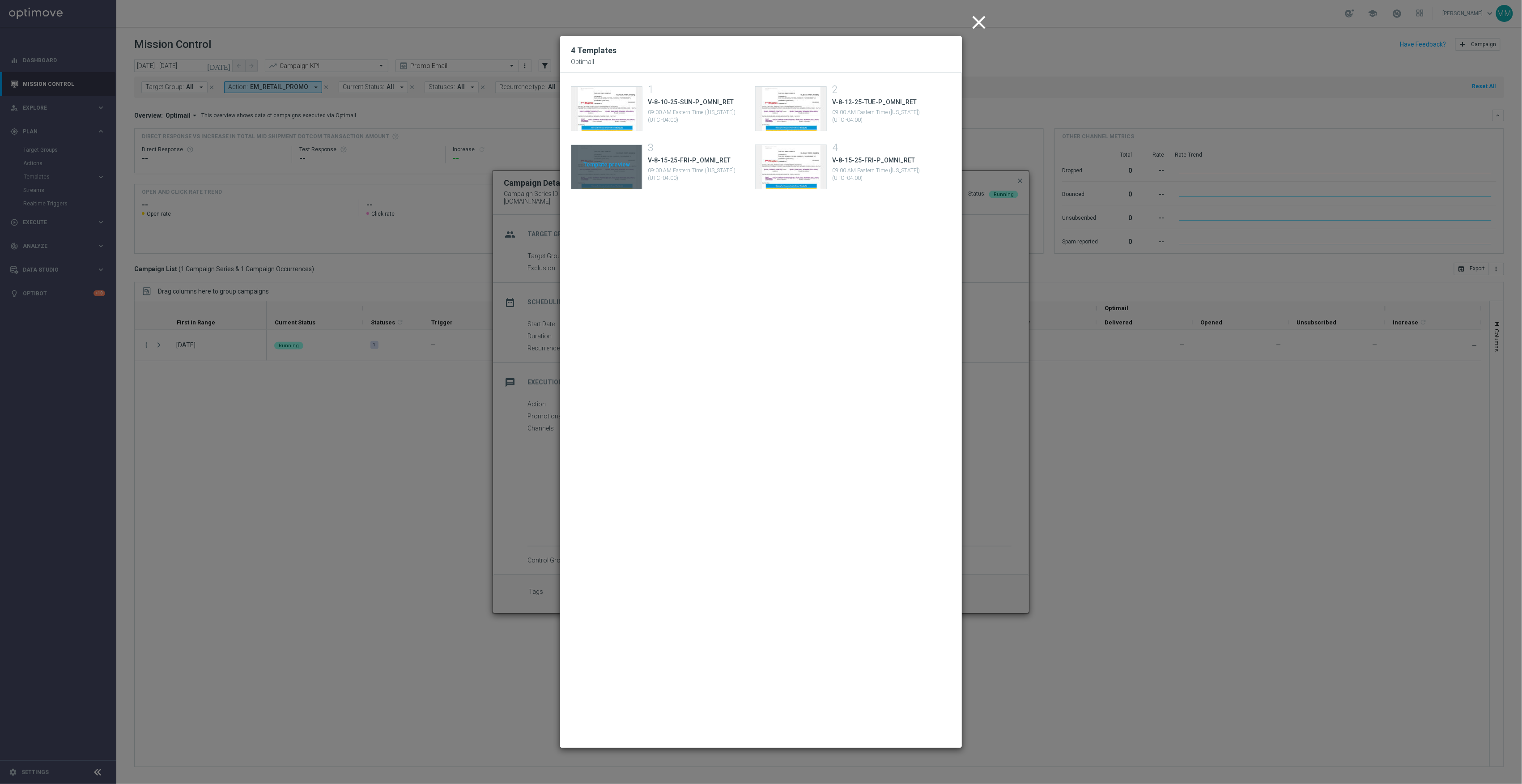
click at [606, 161] on div "Template preview" at bounding box center [606, 167] width 71 height 44
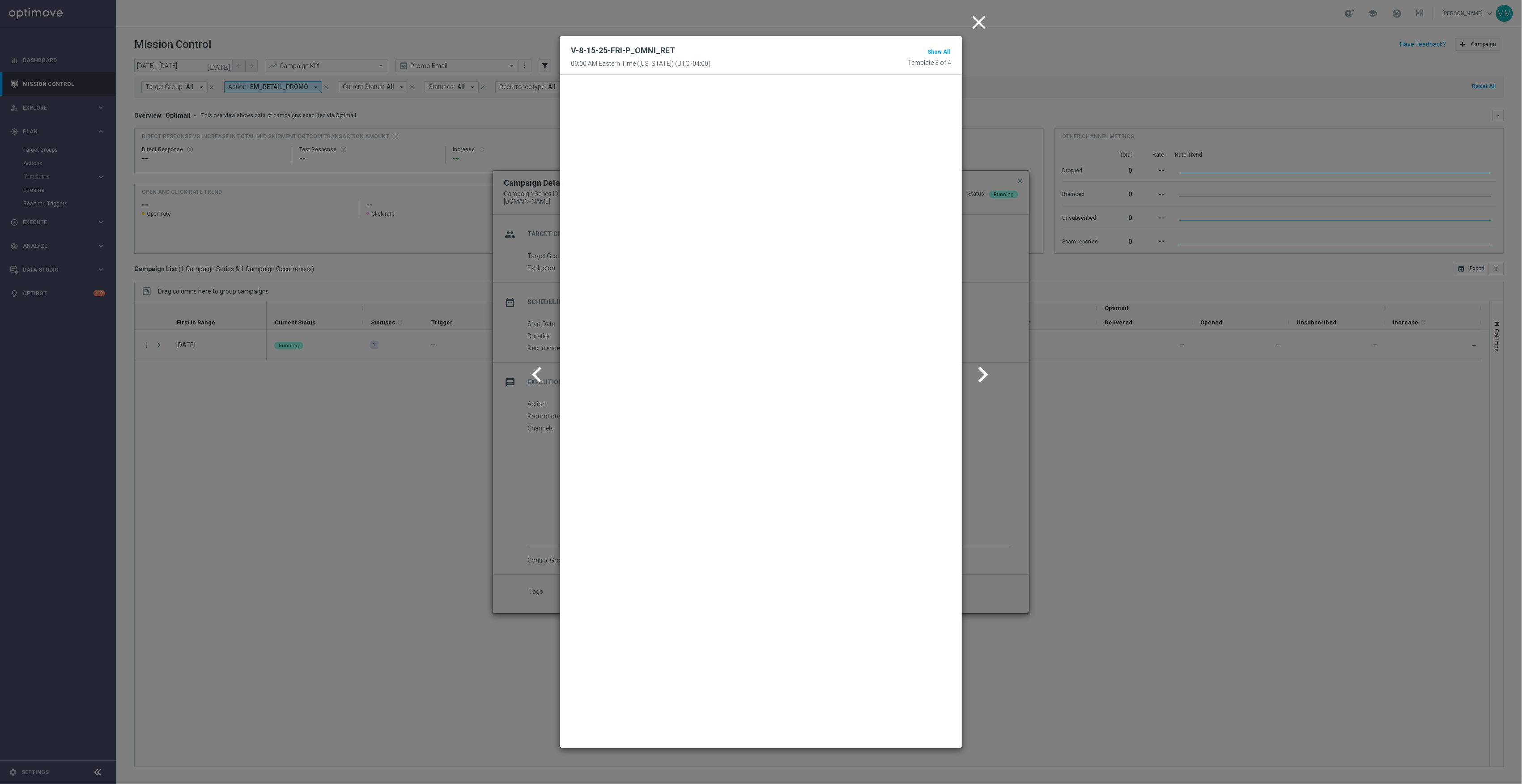
click at [978, 366] on icon "chevron_right" at bounding box center [983, 375] width 31 height 31
drag, startPoint x: 972, startPoint y: 29, endPoint x: 973, endPoint y: 23, distance: 6.1
click at [972, 28] on icon "close" at bounding box center [979, 22] width 22 height 22
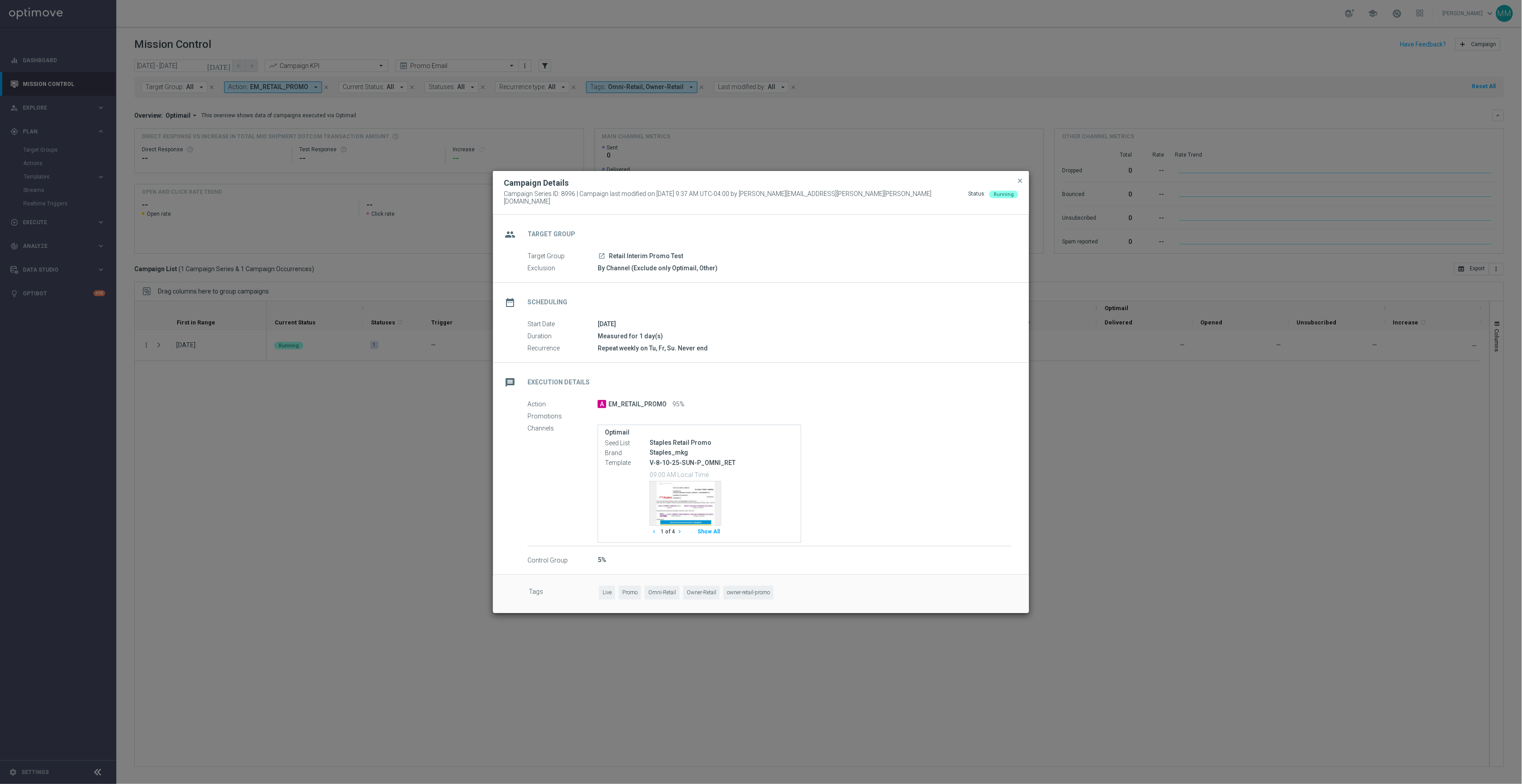
click at [174, 422] on modal-container "Campaign Details Campaign Series ID: 8996 | Campaign last modified on 11 Aug 20…" at bounding box center [761, 392] width 1522 height 784
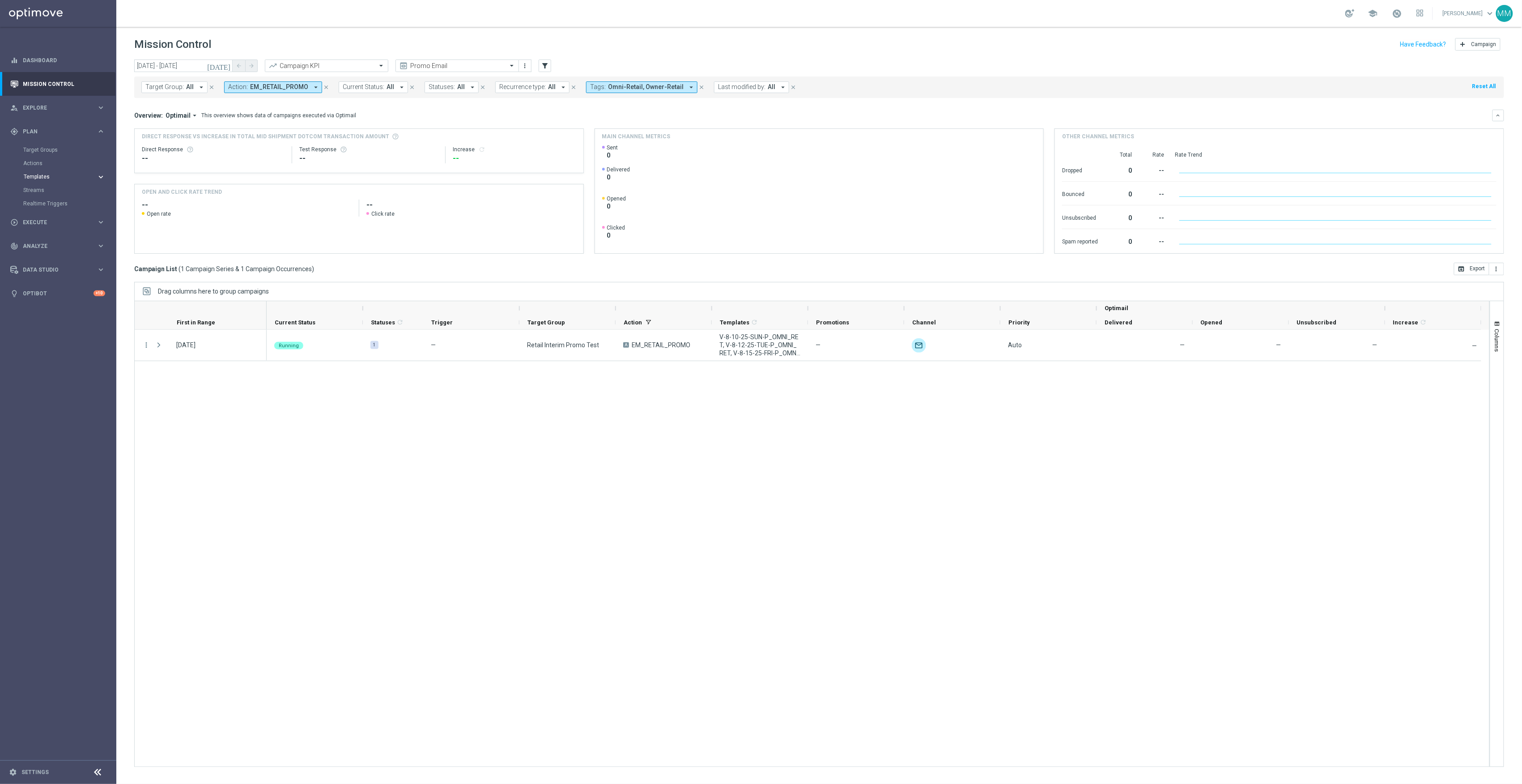
click at [47, 178] on span "Templates" at bounding box center [55, 177] width 64 height 5
click at [44, 189] on link "Optimail" at bounding box center [61, 190] width 65 height 7
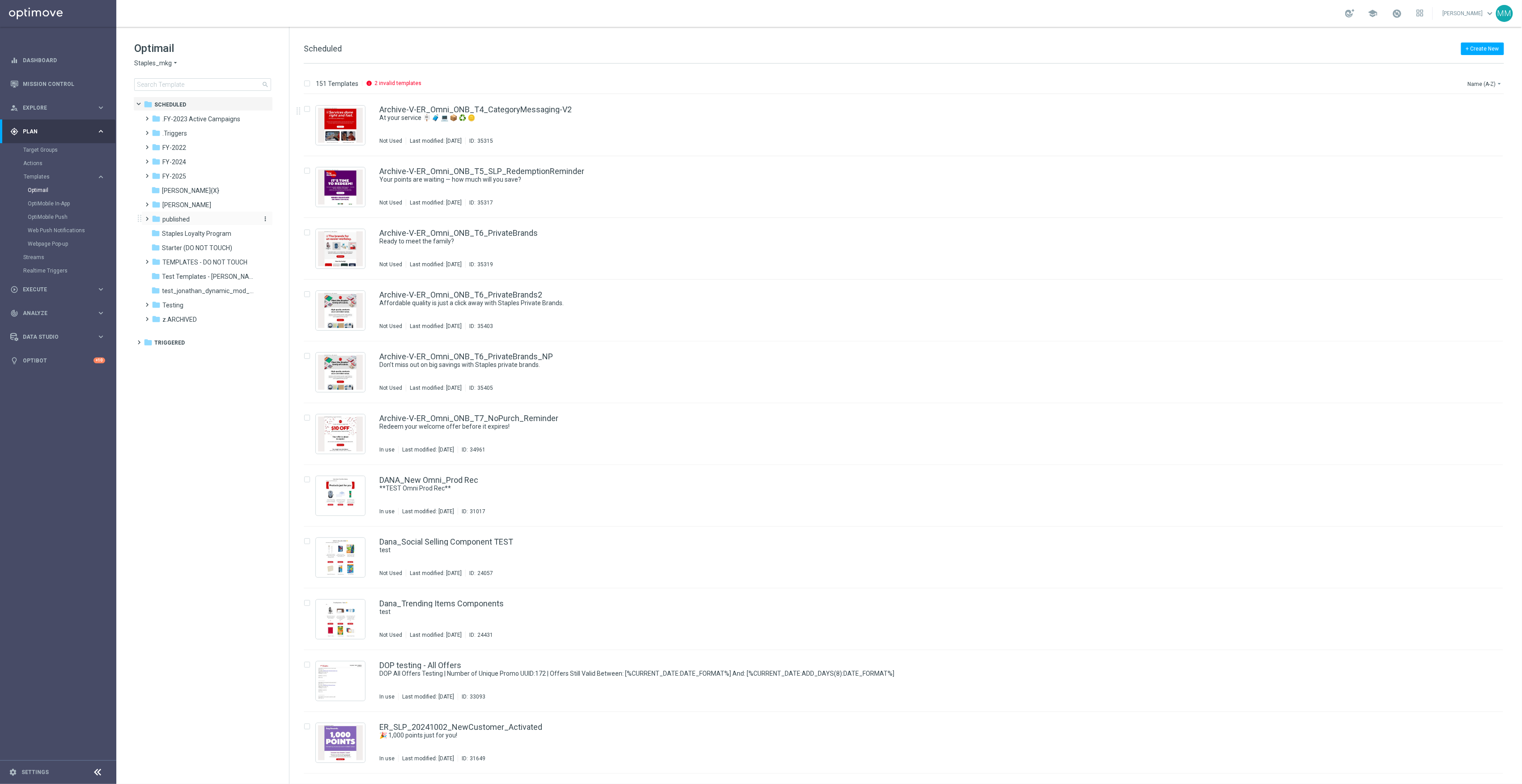
click at [198, 219] on div "folder published" at bounding box center [203, 219] width 103 height 10
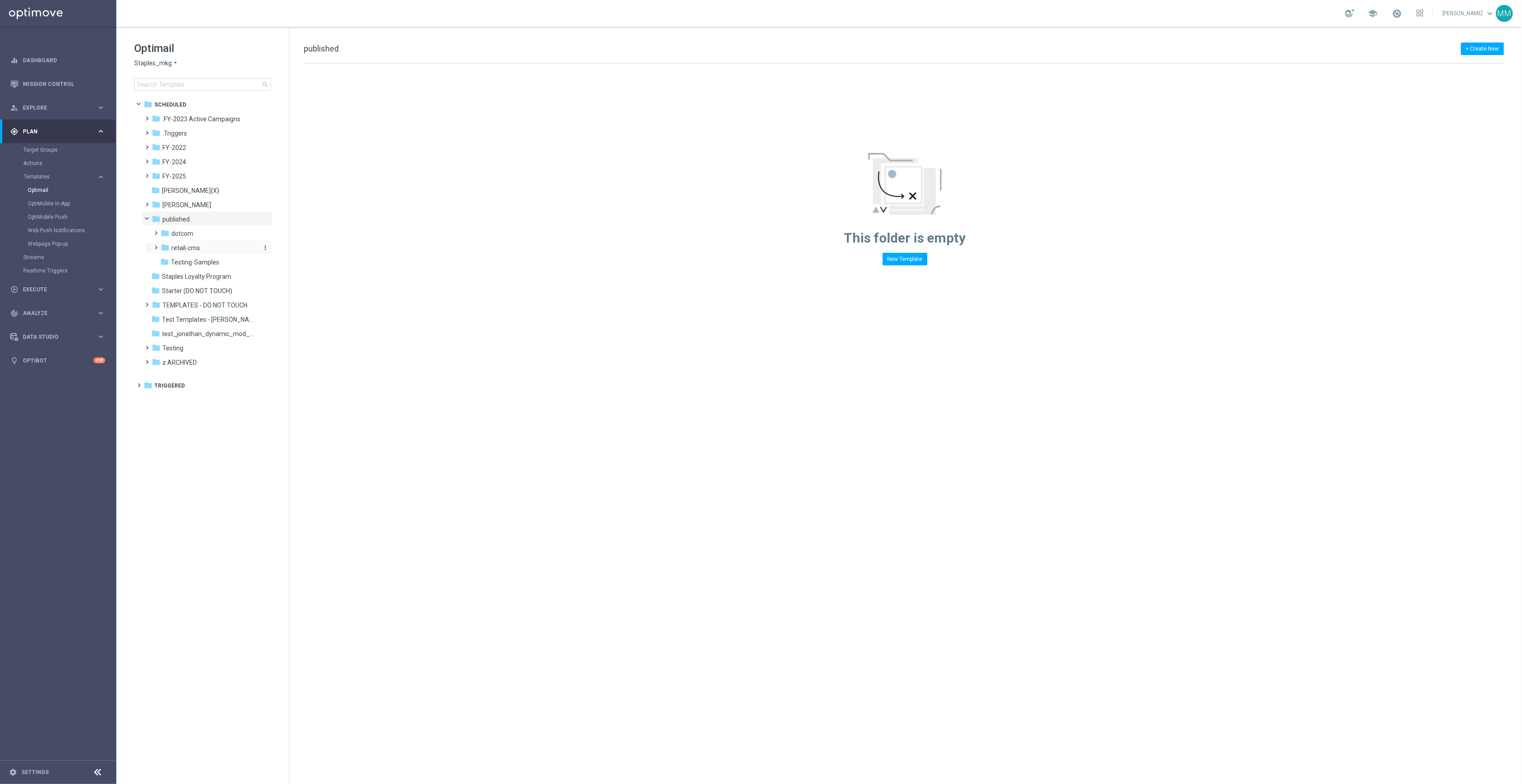
click at [203, 248] on div "folder retail-cms" at bounding box center [208, 248] width 95 height 10
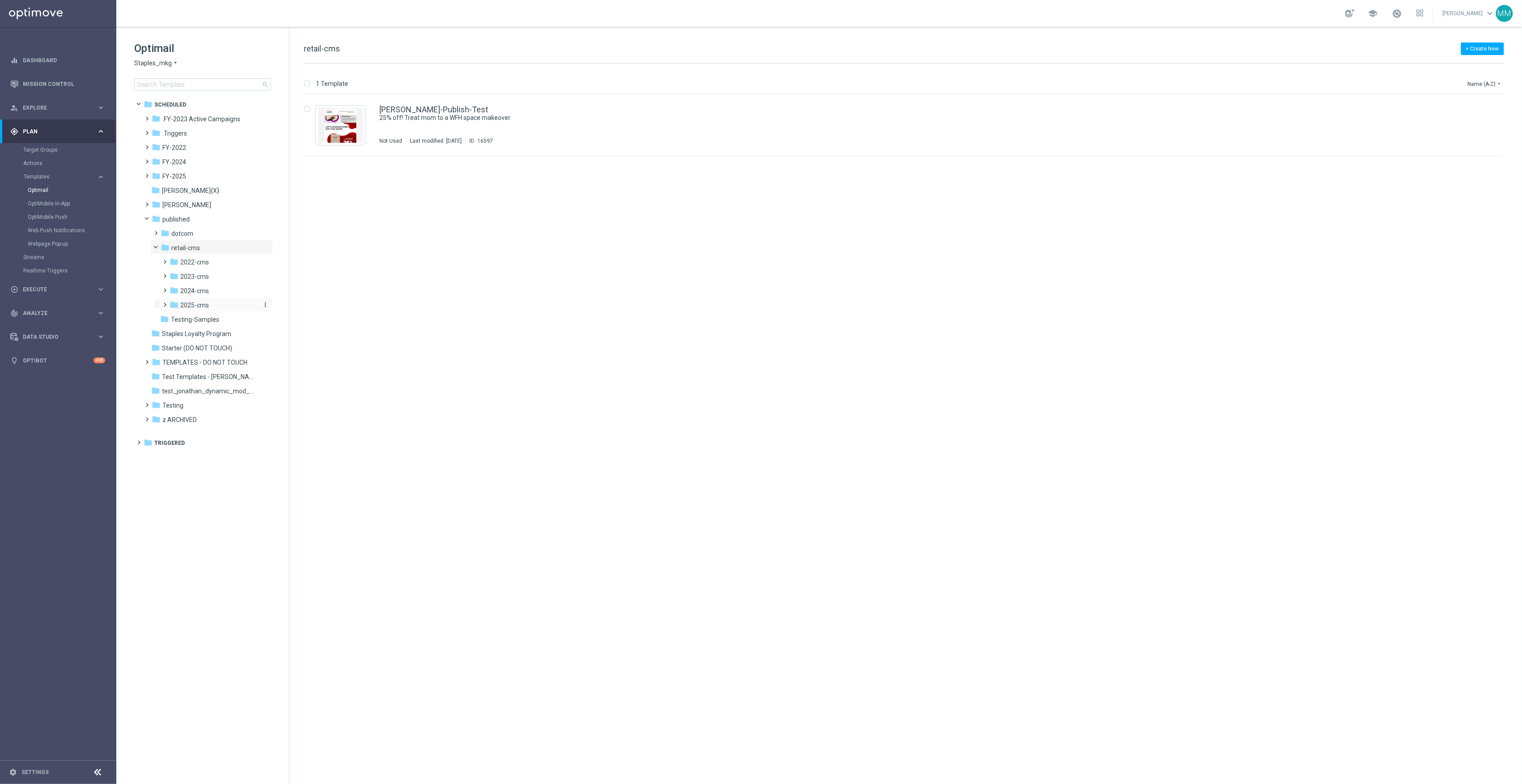
click at [203, 308] on span "2025-cms" at bounding box center [195, 305] width 29 height 8
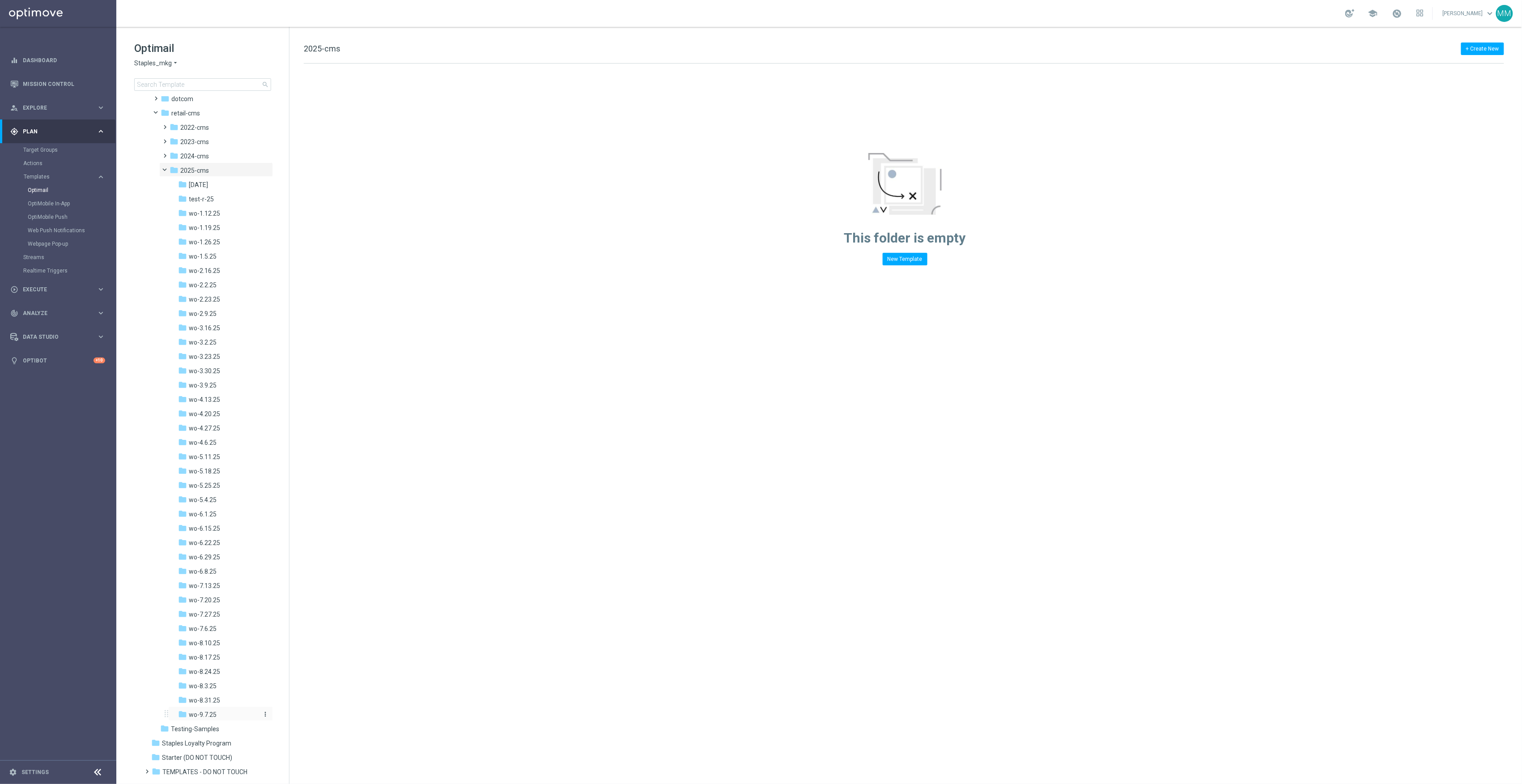
scroll to position [211, 0]
click at [221, 574] on div "folder wo-8.17.25 more_vert" at bounding box center [221, 580] width 105 height 14
click at [221, 565] on div "folder wo-8.10.25" at bounding box center [219, 567] width 81 height 10
